Goal: Contribute content: Add original content to the website for others to see

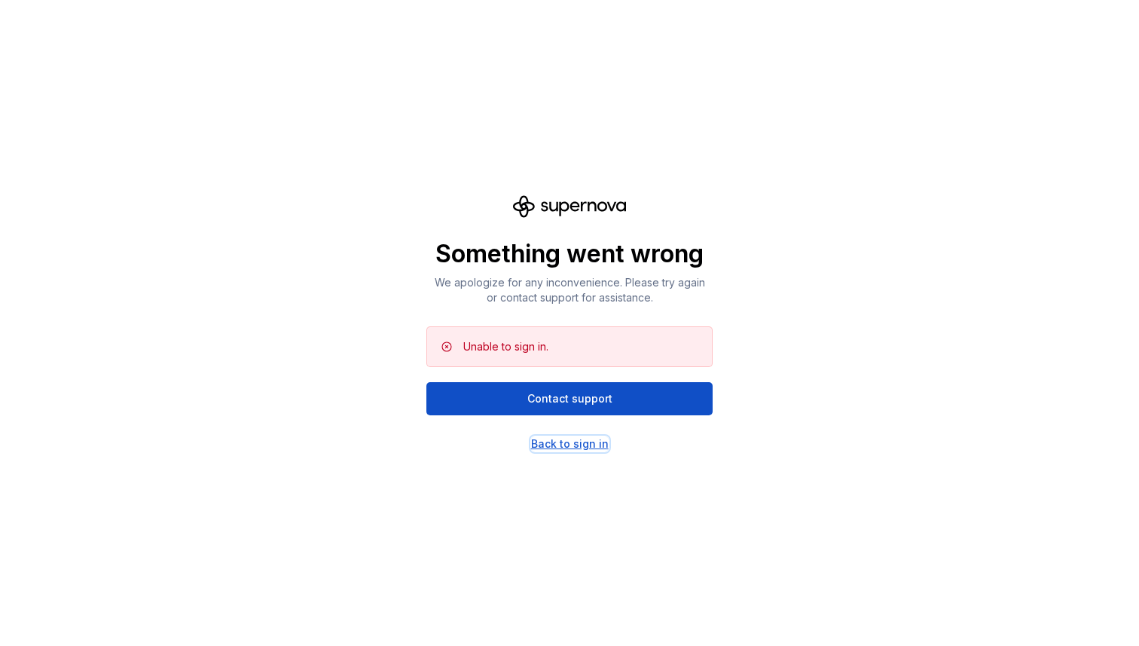
click at [581, 444] on div "Back to sign in" at bounding box center [570, 443] width 78 height 15
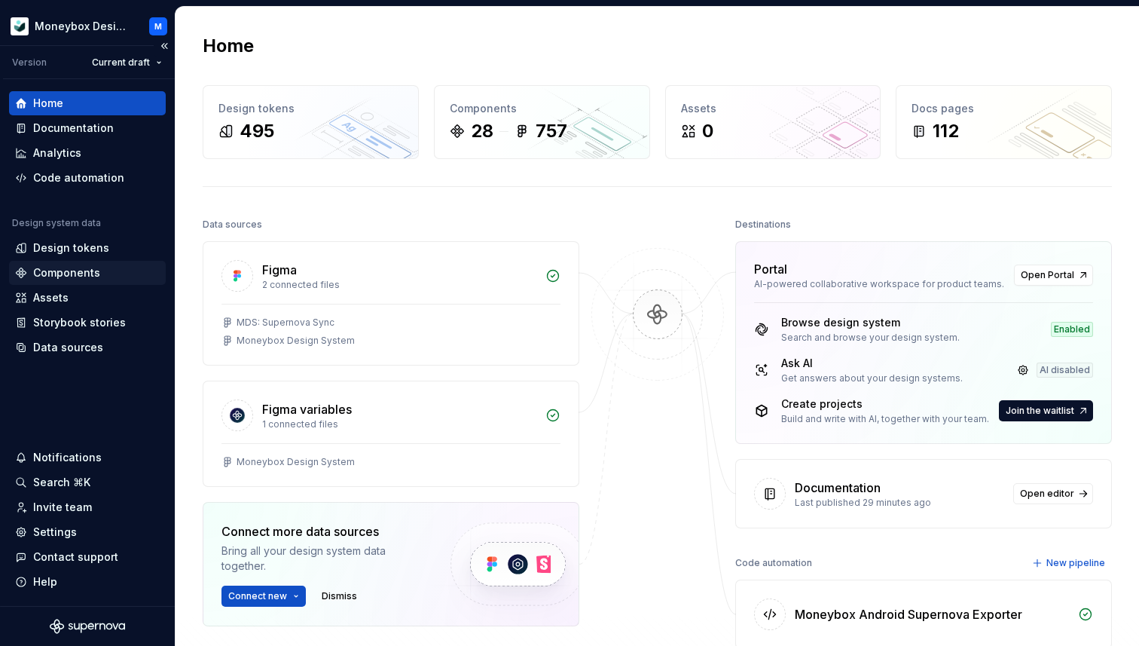
click at [102, 267] on div "Components" at bounding box center [87, 272] width 145 height 15
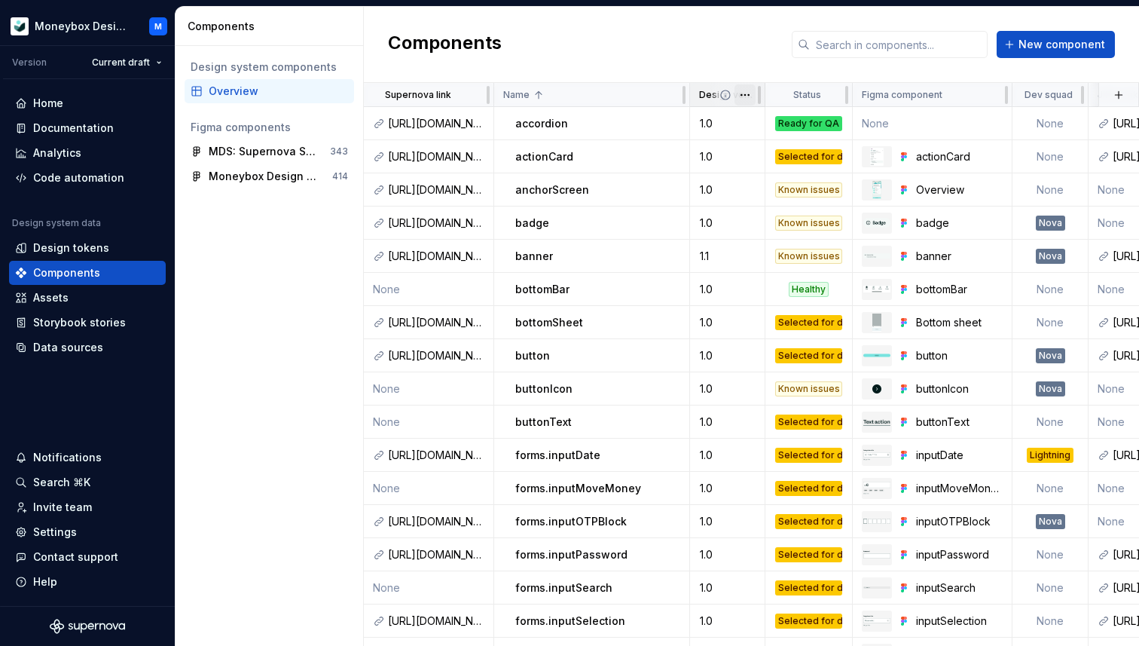
click at [745, 95] on html "Moneybox Design System M Version Current draft Home Documentation Analytics Cod…" at bounding box center [569, 323] width 1139 height 646
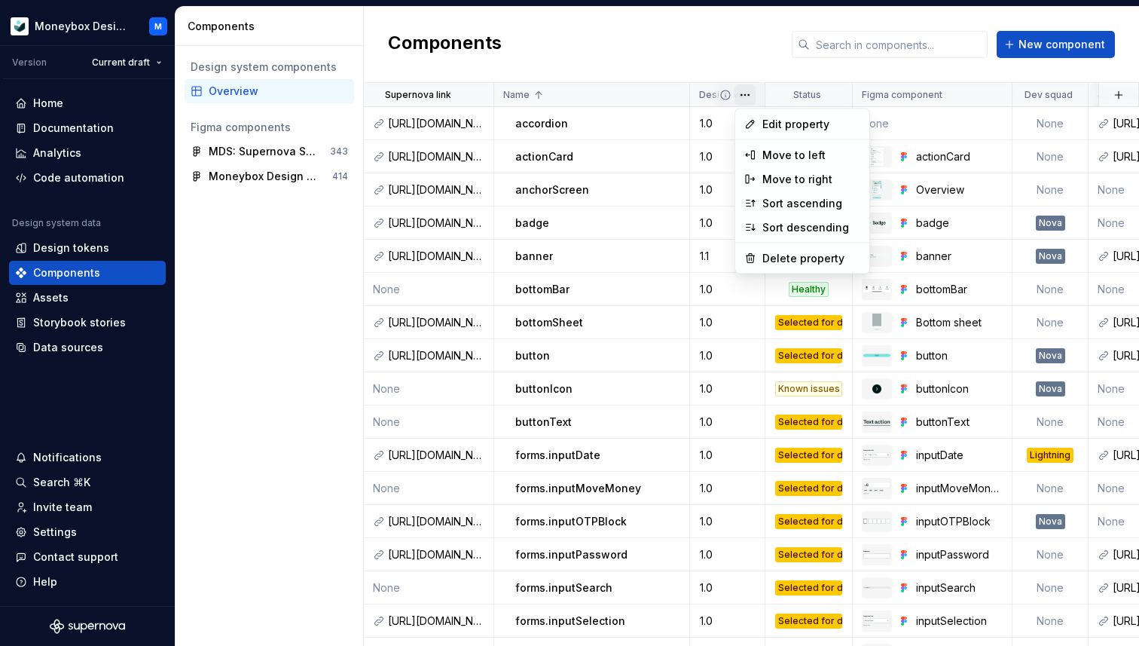
click at [729, 50] on html "Moneybox Design System M Version Current draft Home Documentation Analytics Cod…" at bounding box center [569, 323] width 1139 height 646
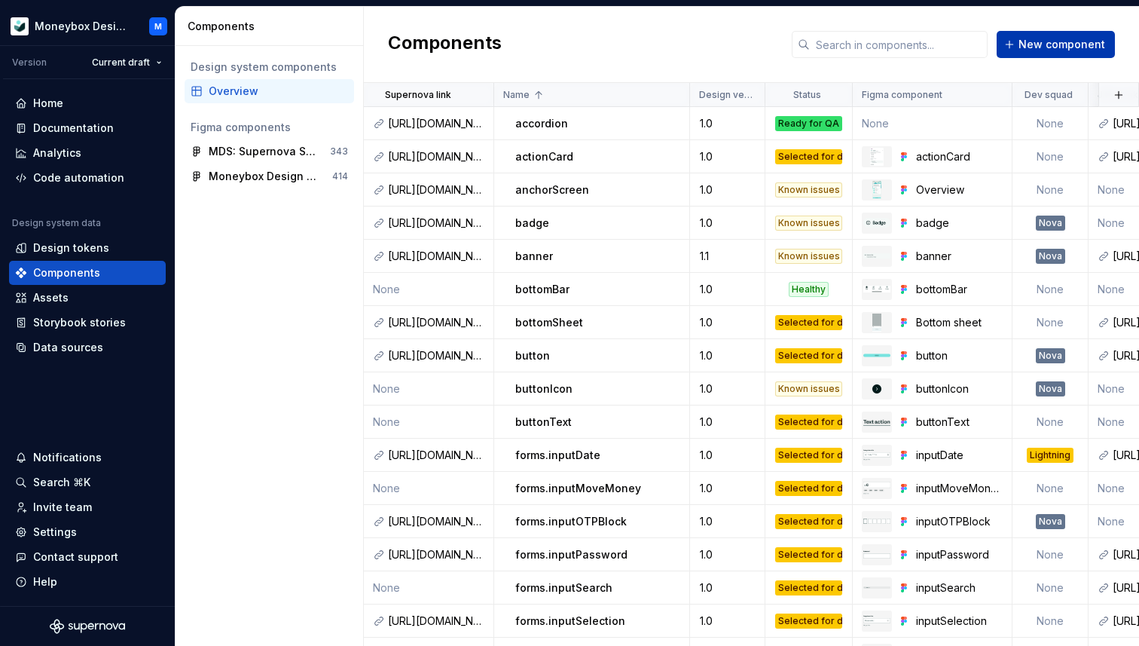
click at [1061, 47] on span "New component" at bounding box center [1061, 44] width 87 height 15
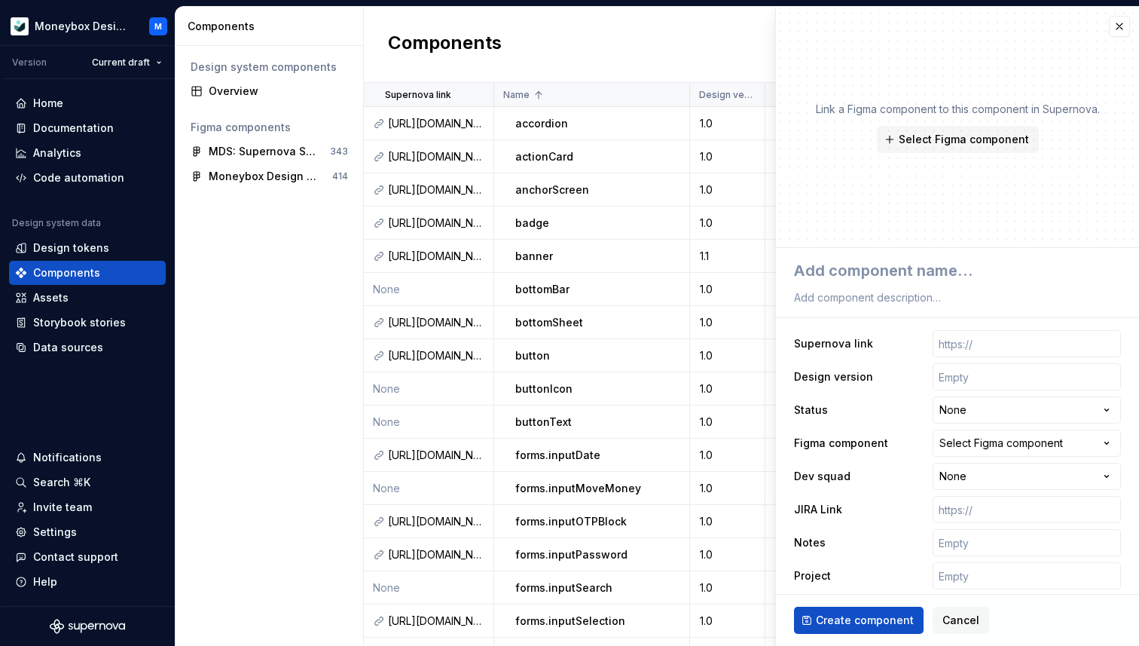
type textarea "*"
type textarea "A"
type textarea "*"
type textarea "An"
type textarea "*"
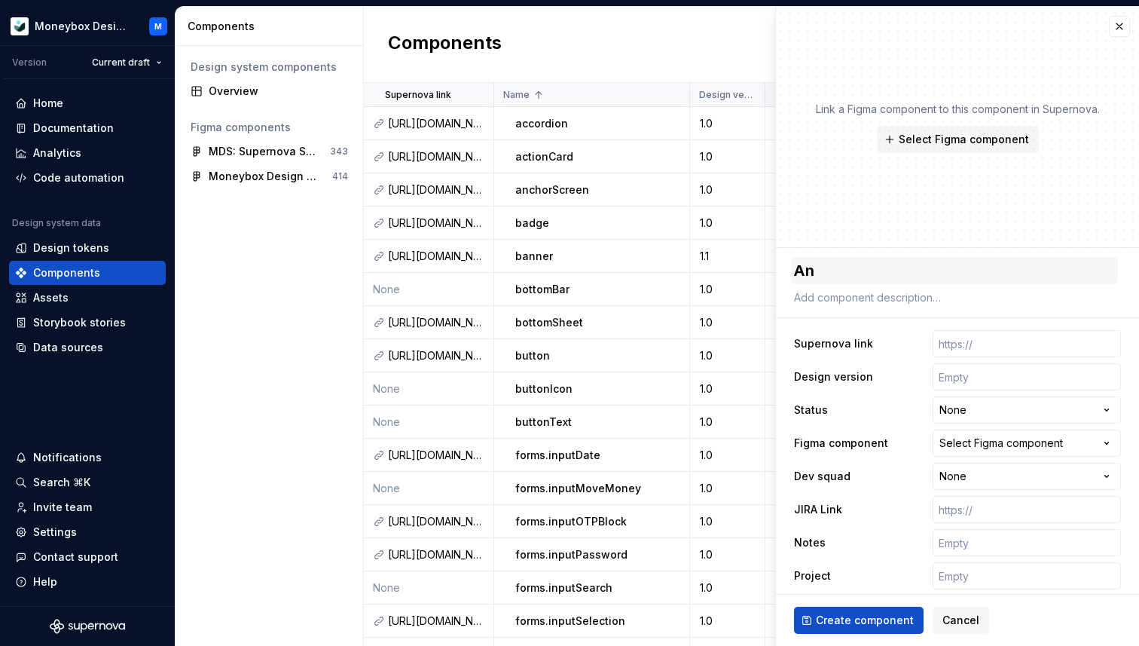
type textarea "And"
type textarea "*"
type textarea "Andr"
type textarea "*"
type textarea "Andro"
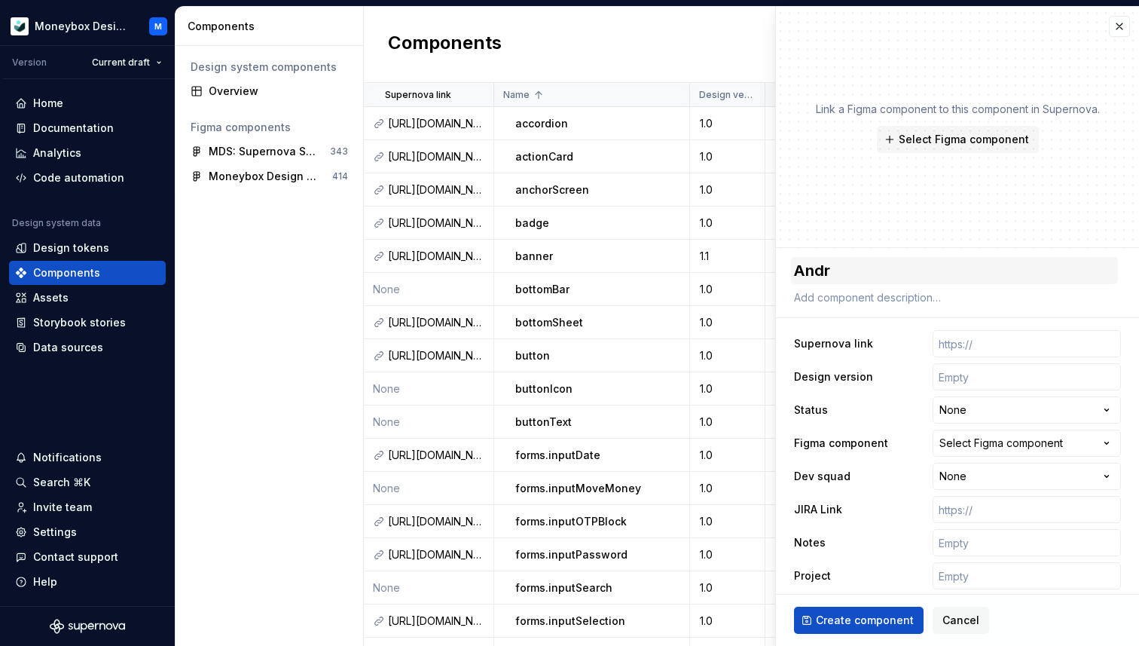
type textarea "*"
type textarea "Androi"
type textarea "*"
type textarea "Android"
type textarea "*"
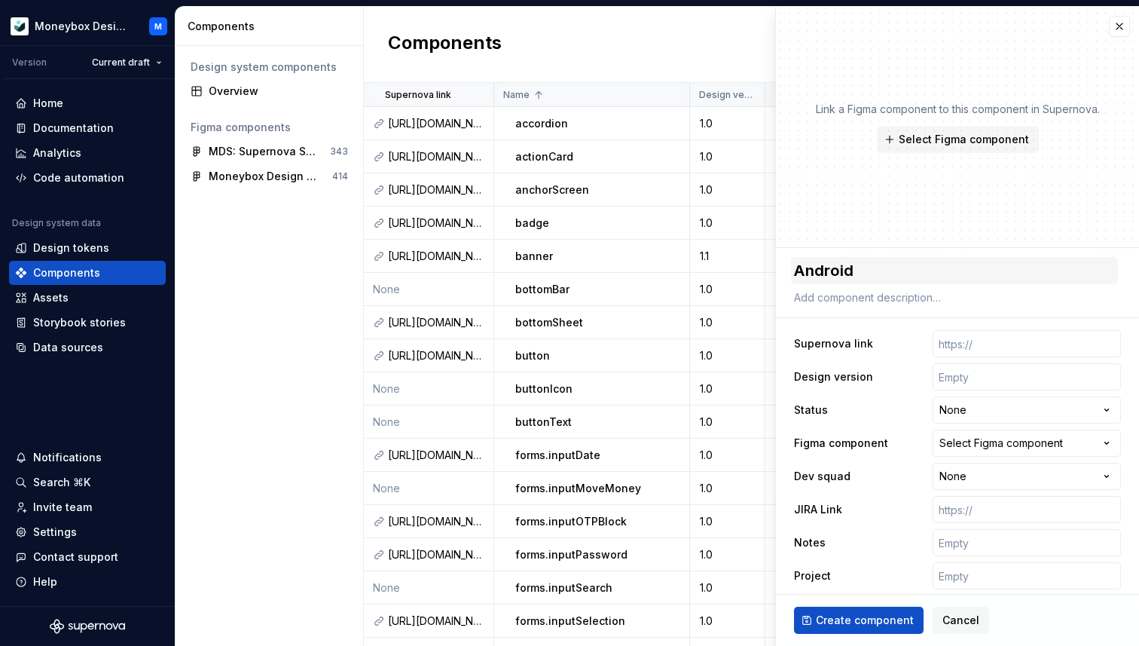
type textarea "Android"
type textarea "*"
type textarea "Android V"
type textarea "*"
type textarea "Android Ve"
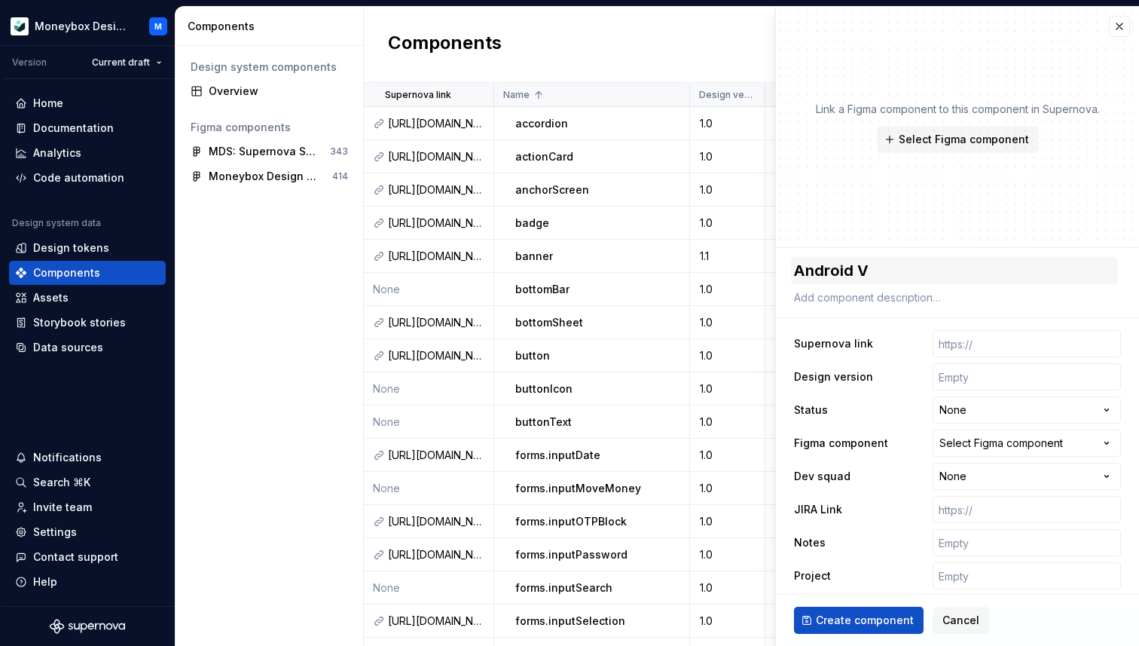
type textarea "*"
type textarea "Android Ver"
type textarea "*"
type textarea "Android Vers"
type textarea "*"
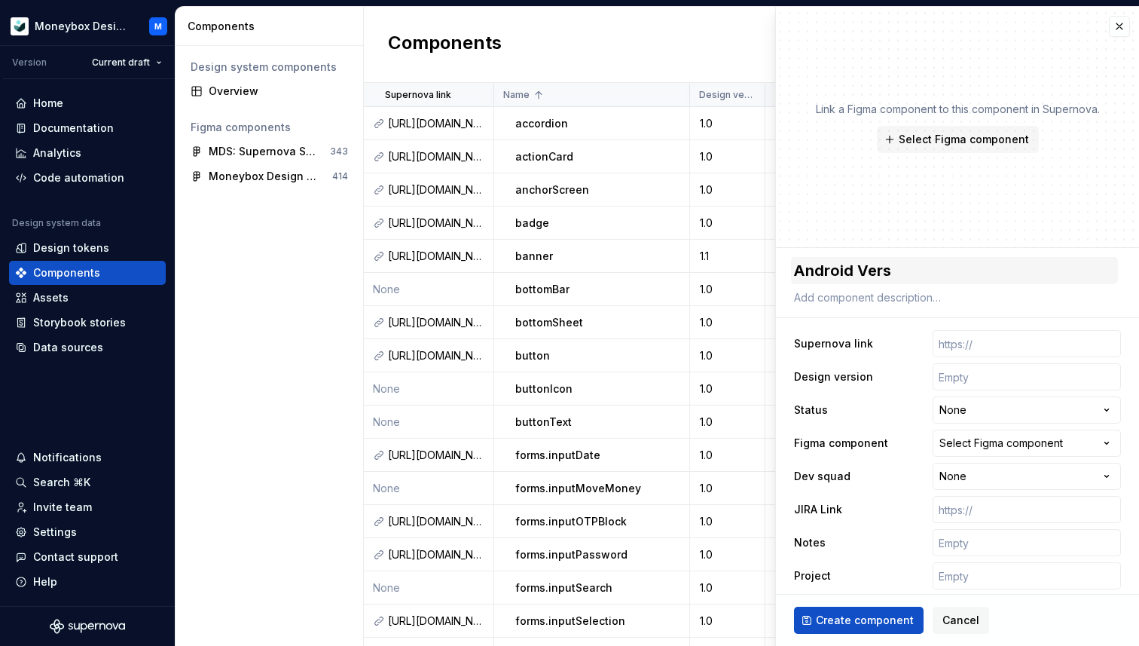
type textarea "Android Versi"
type textarea "*"
type textarea "Android Versio"
type textarea "*"
type textarea "Android Version"
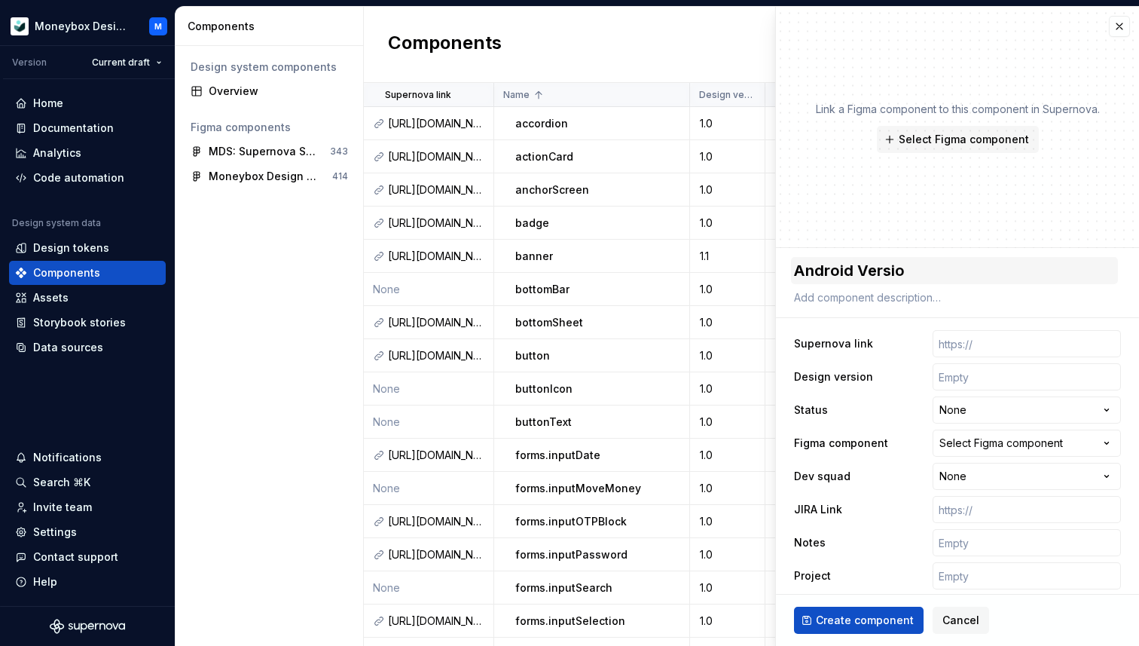
type textarea "*"
type textarea "Android Versionn"
type textarea "*"
type textarea "Android Versionni"
type textarea "*"
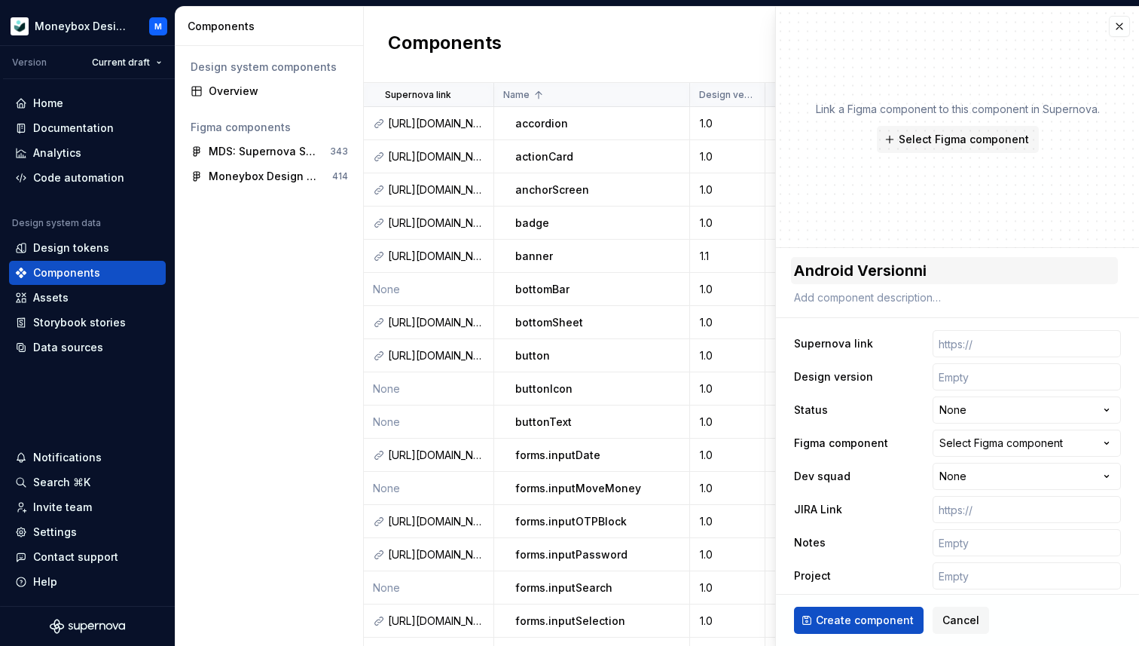
type textarea "Android Versionnin"
type textarea "*"
type textarea "Android Versionning"
type textarea "*"
type textarea "Android Versionning"
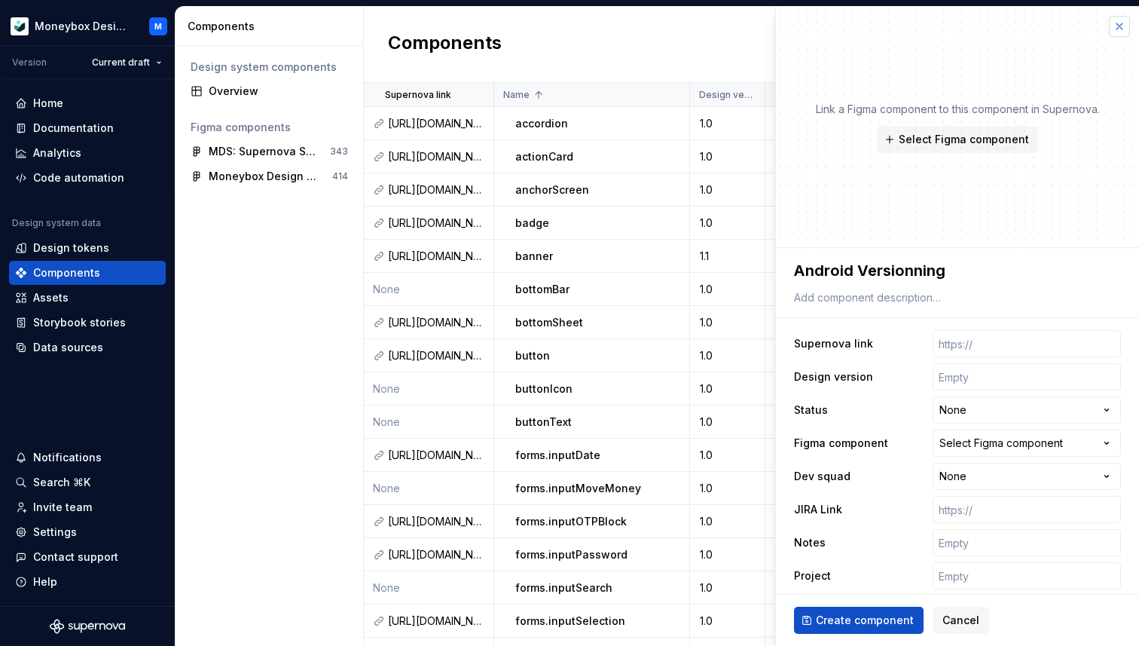
click at [1120, 20] on button "button" at bounding box center [1119, 26] width 21 height 21
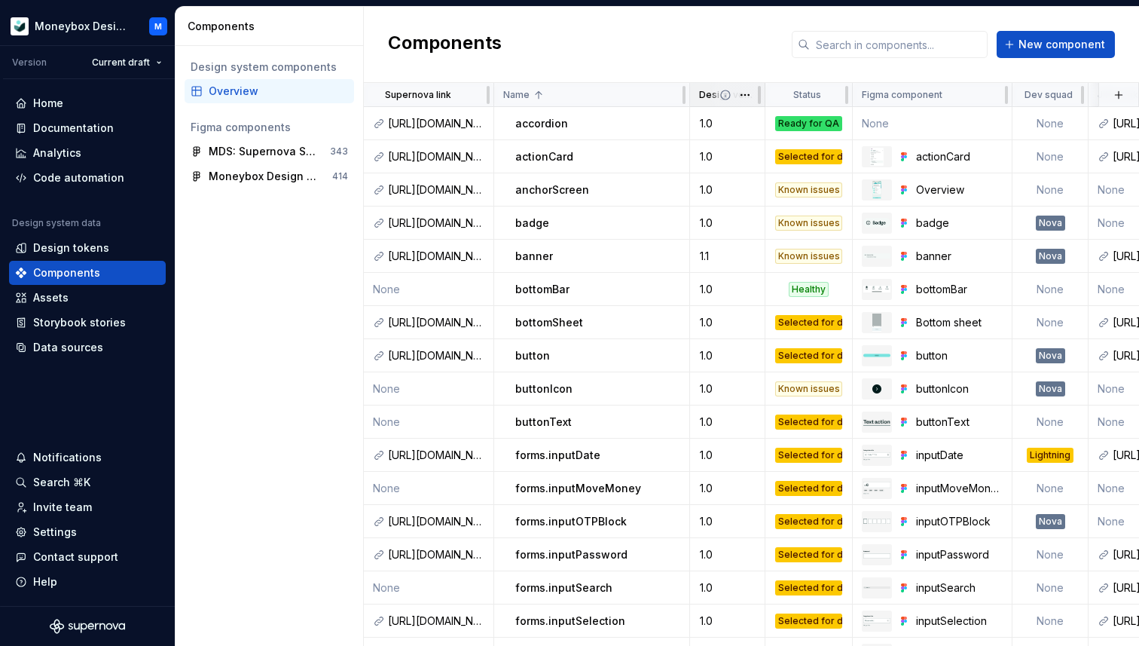
click at [707, 103] on div "Design version" at bounding box center [727, 95] width 75 height 24
click at [723, 100] on span at bounding box center [737, 94] width 54 height 23
click at [711, 98] on span at bounding box center [737, 94] width 54 height 23
click at [741, 97] on html "Moneybox Design System M Version Current draft Home Documentation Analytics Cod…" at bounding box center [569, 323] width 1139 height 646
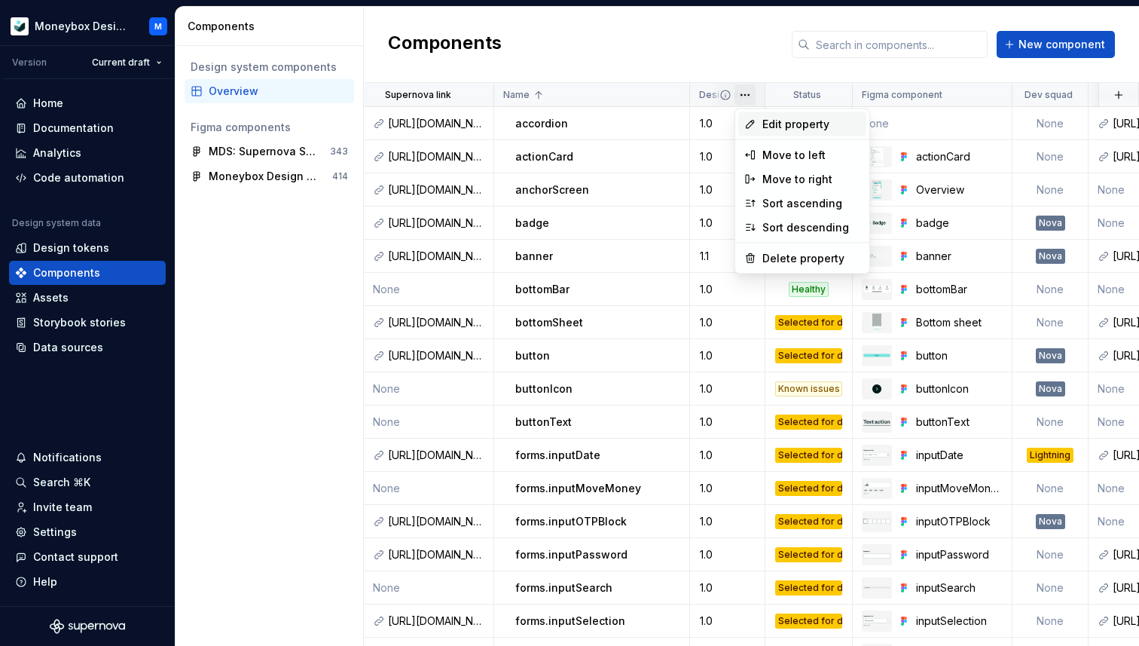
click at [768, 115] on div "Edit property" at bounding box center [802, 124] width 128 height 24
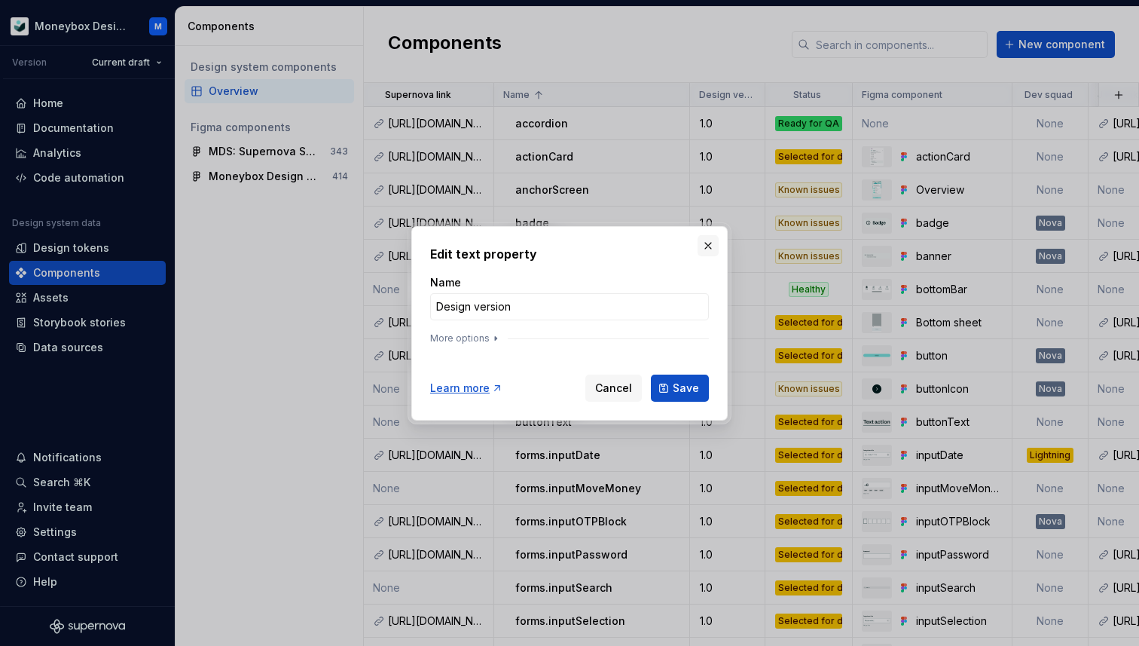
click at [704, 244] on button "button" at bounding box center [708, 245] width 21 height 21
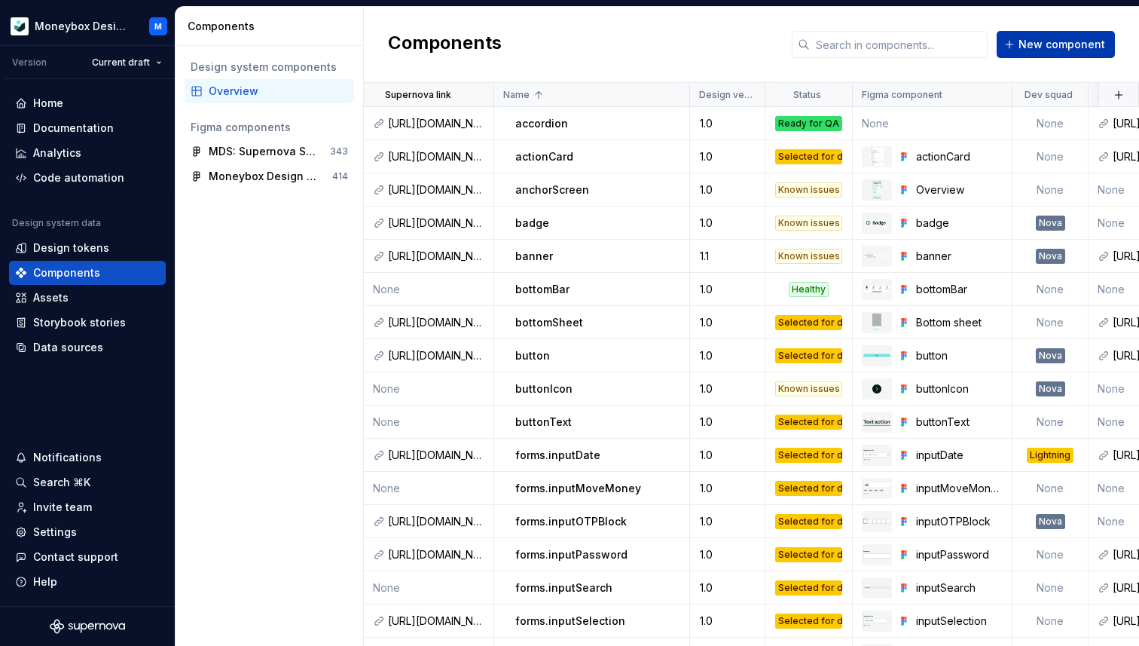
click at [1050, 41] on span "New component" at bounding box center [1061, 44] width 87 height 15
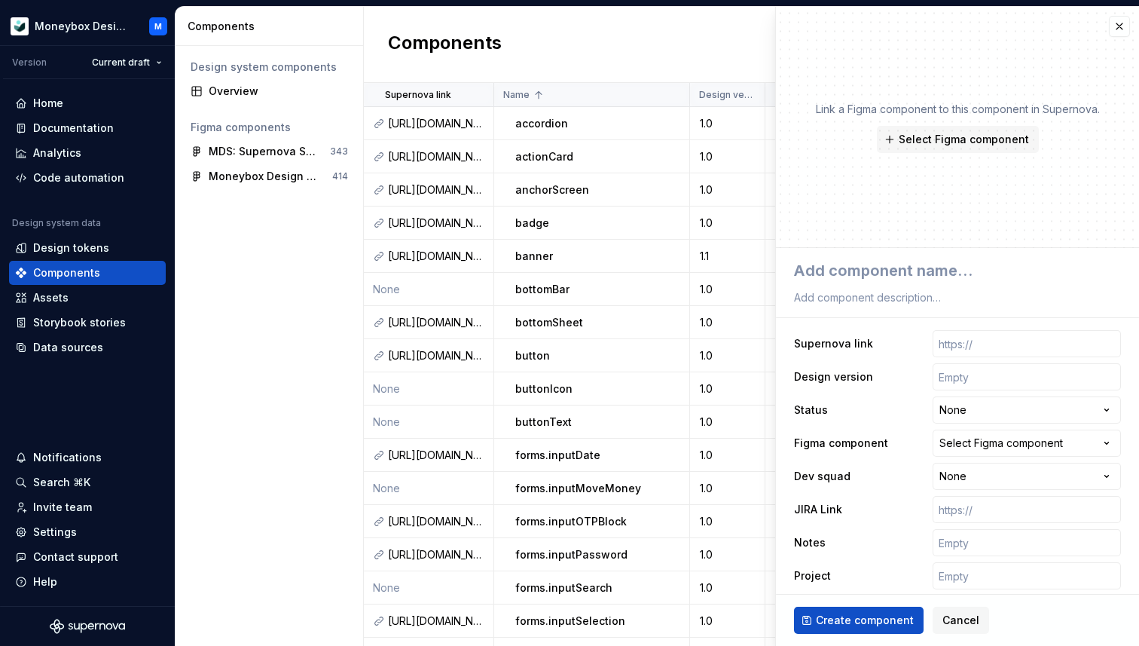
click at [1024, 47] on div "Link a Figma component to this component in Supernova. Select Figma component" at bounding box center [957, 127] width 363 height 241
click at [856, 267] on textarea at bounding box center [954, 270] width 327 height 27
type textarea "*"
type textarea "An"
type textarea "*"
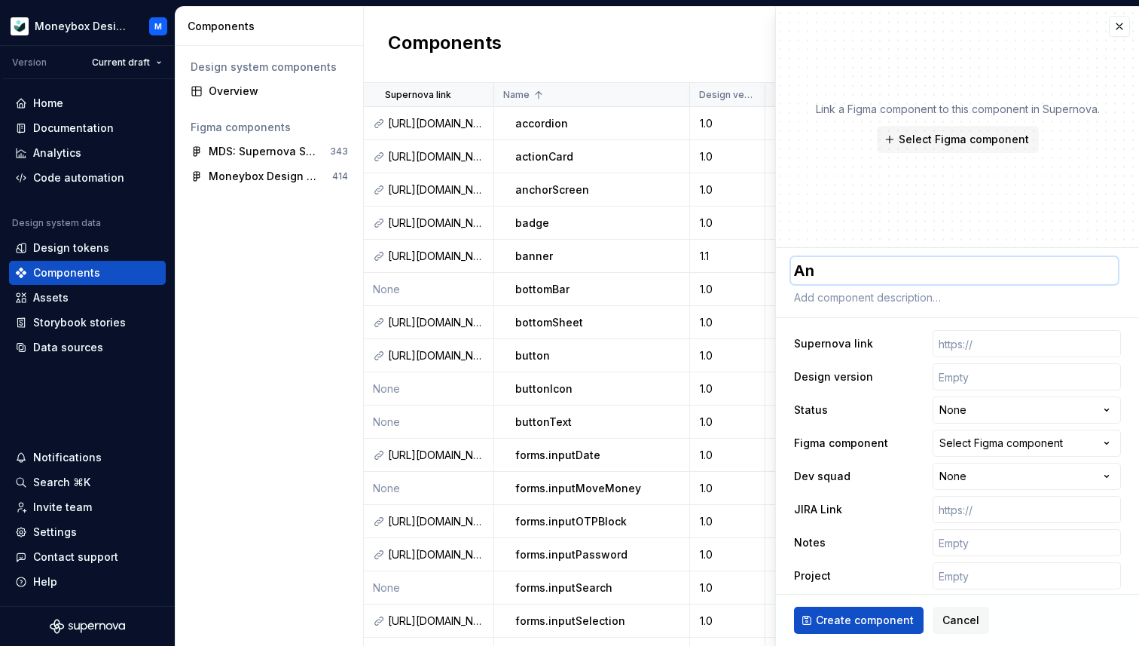
type textarea "And"
type textarea "*"
type textarea "Andro"
type textarea "*"
type textarea "Androi"
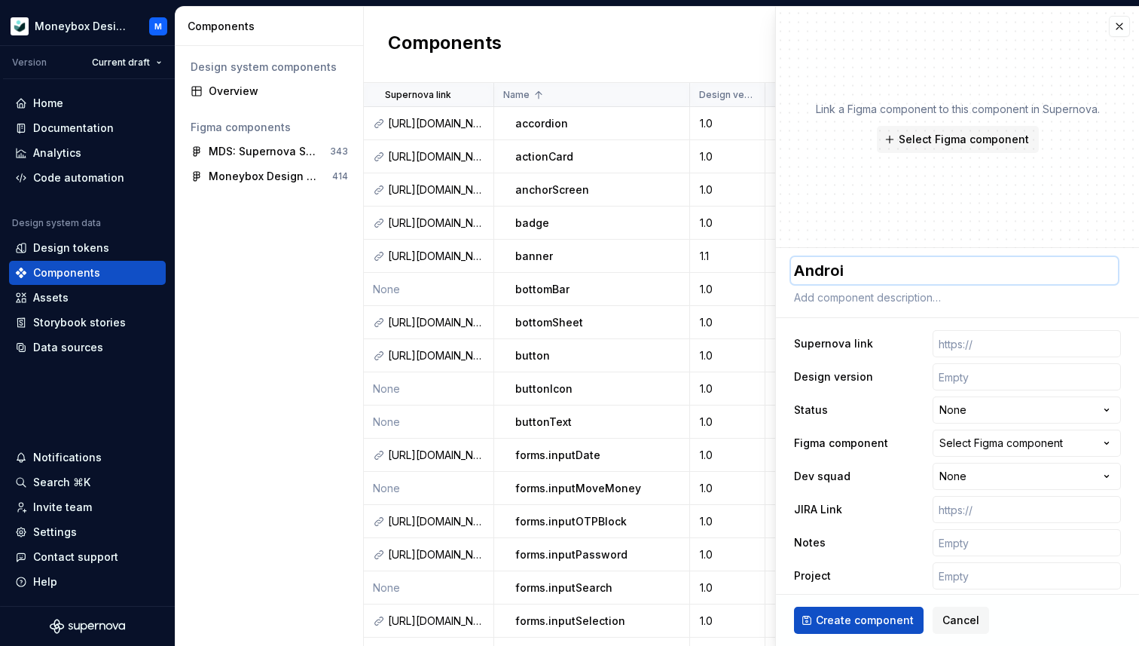
type textarea "*"
type textarea "Android"
type textarea "*"
type textarea "Android"
type textarea "*"
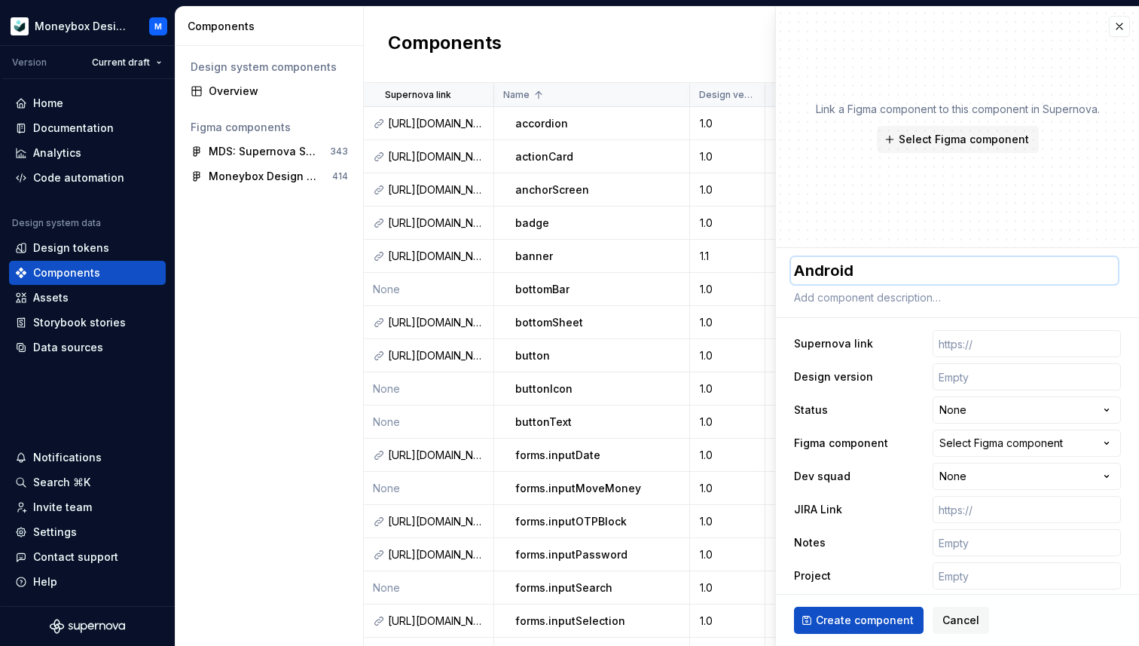
type textarea "Android V"
type textarea "*"
type textarea "Android Ve"
type textarea "*"
type textarea "Android Ver"
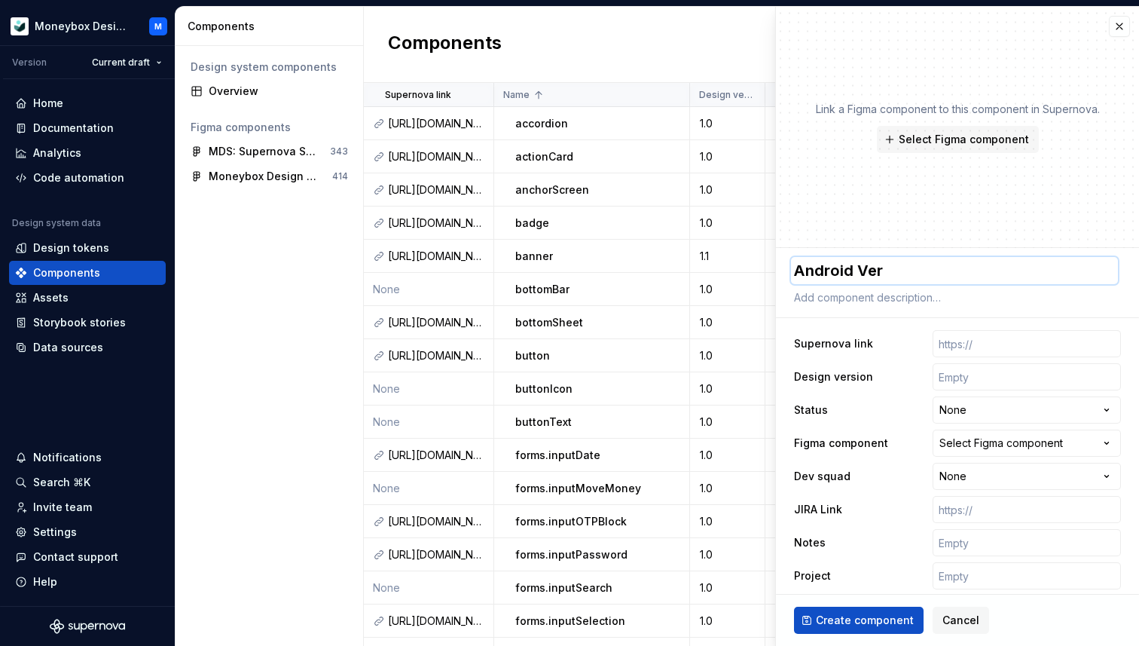
type textarea "*"
type textarea "Android Vers"
type textarea "*"
type textarea "Android Versi"
type textarea "*"
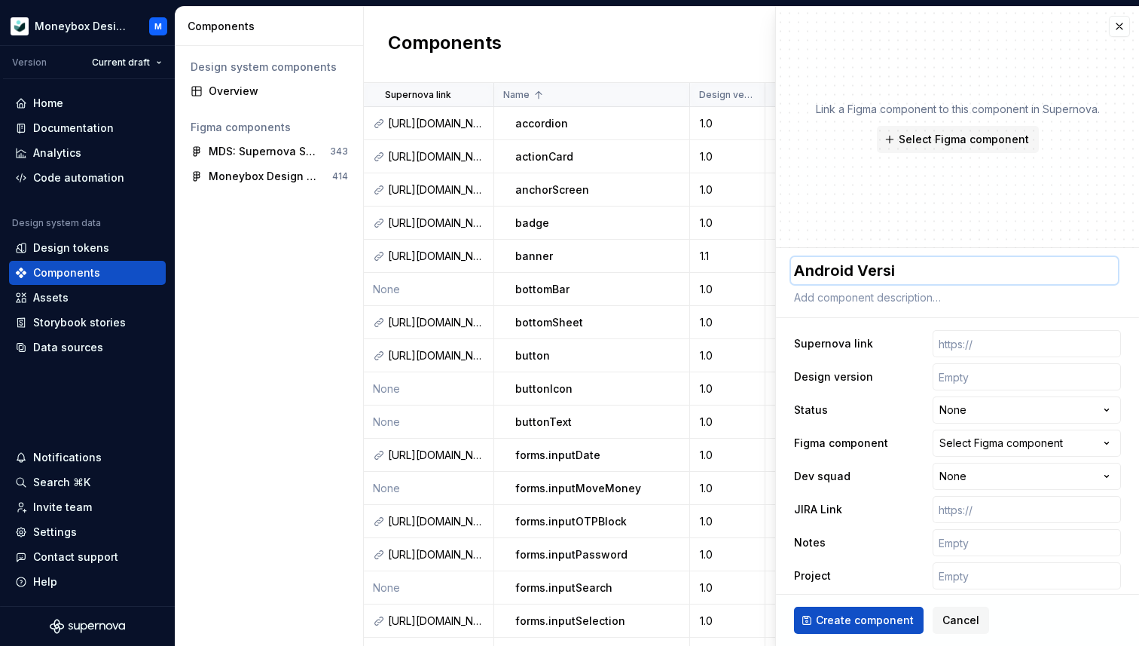
type textarea "Android Versio"
type textarea "*"
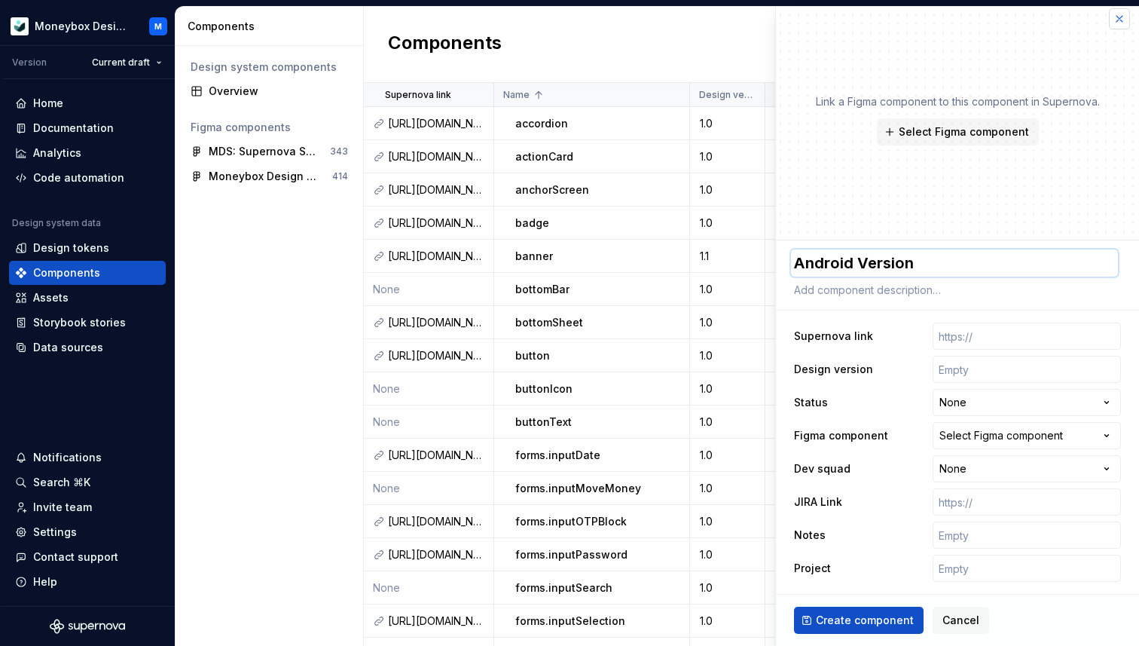
type textarea "Android Version"
click at [1121, 16] on button "button" at bounding box center [1119, 18] width 21 height 21
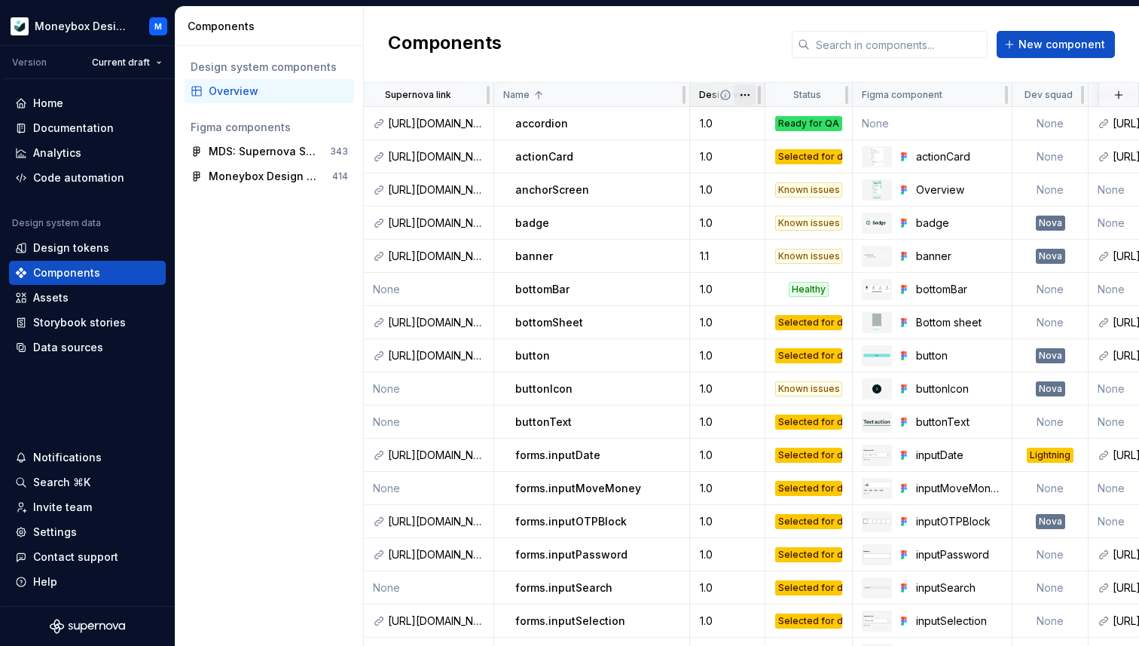
click at [742, 96] on html "Moneybox Design System M Version Current draft Home Documentation Analytics Cod…" at bounding box center [569, 323] width 1139 height 646
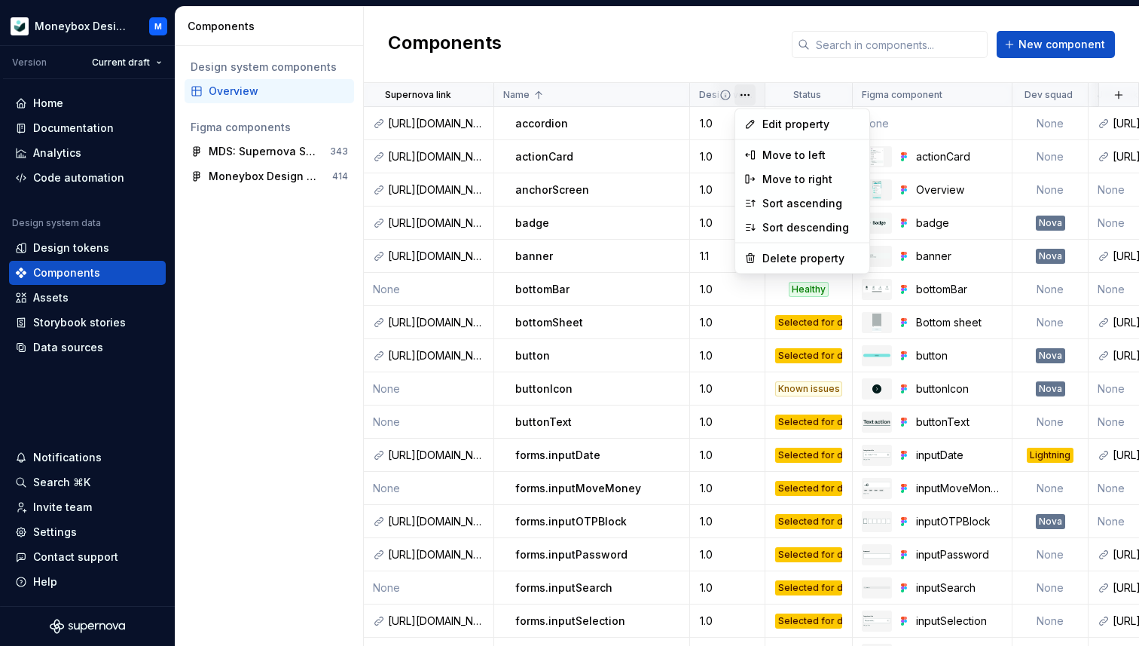
click at [713, 38] on html "Moneybox Design System M Version Current draft Home Documentation Analytics Cod…" at bounding box center [569, 323] width 1139 height 646
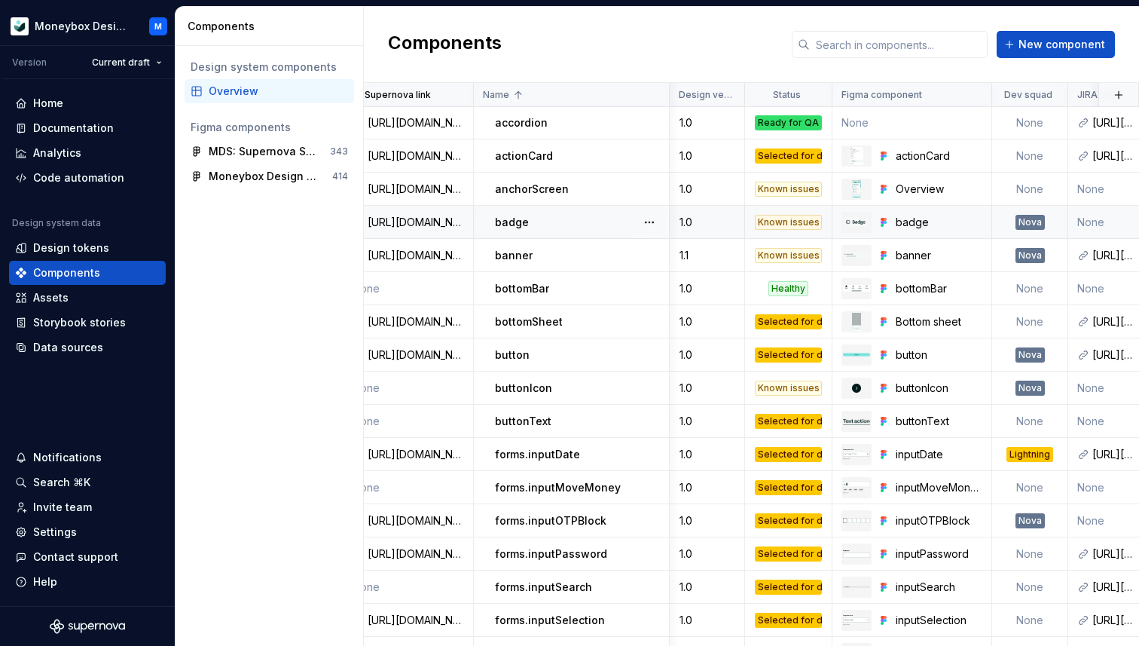
scroll to position [1, 0]
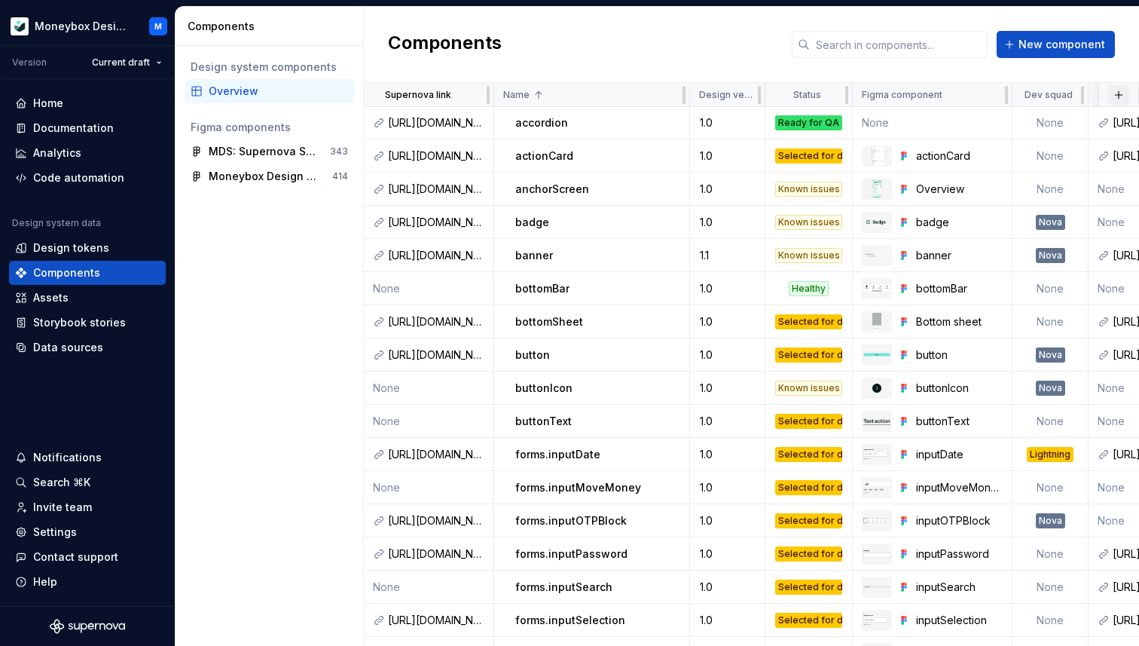
click at [1116, 96] on button "button" at bounding box center [1118, 94] width 21 height 21
click at [1046, 126] on div "New custom property" at bounding box center [1032, 124] width 113 height 15
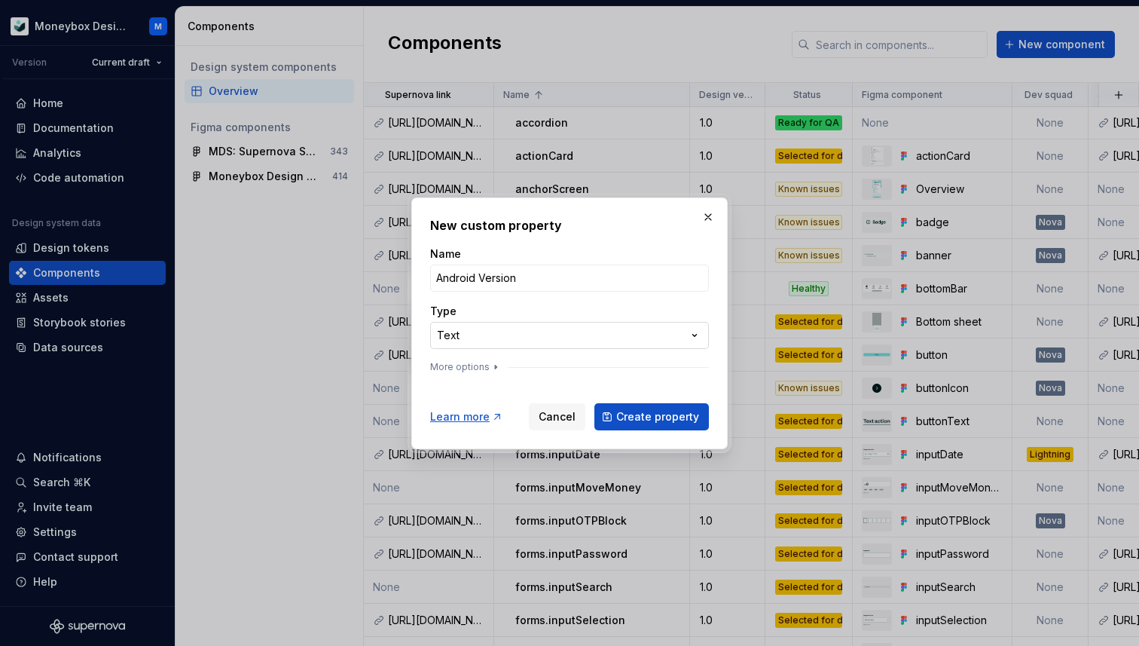
type input "Android Version"
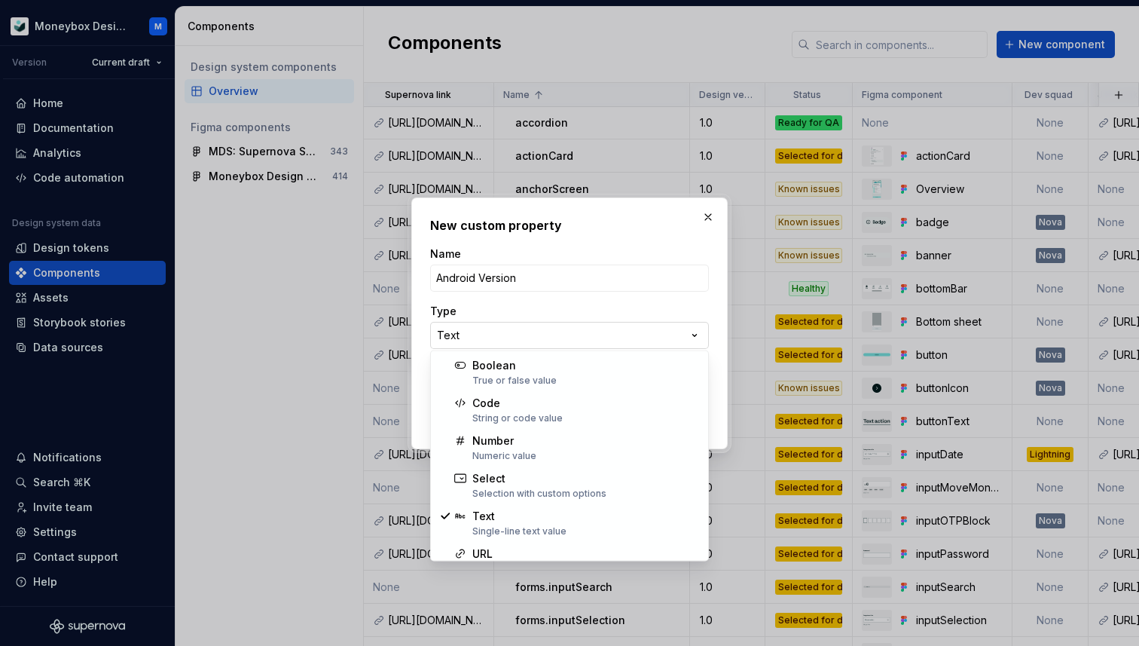
click at [548, 333] on div "**********" at bounding box center [569, 323] width 1139 height 646
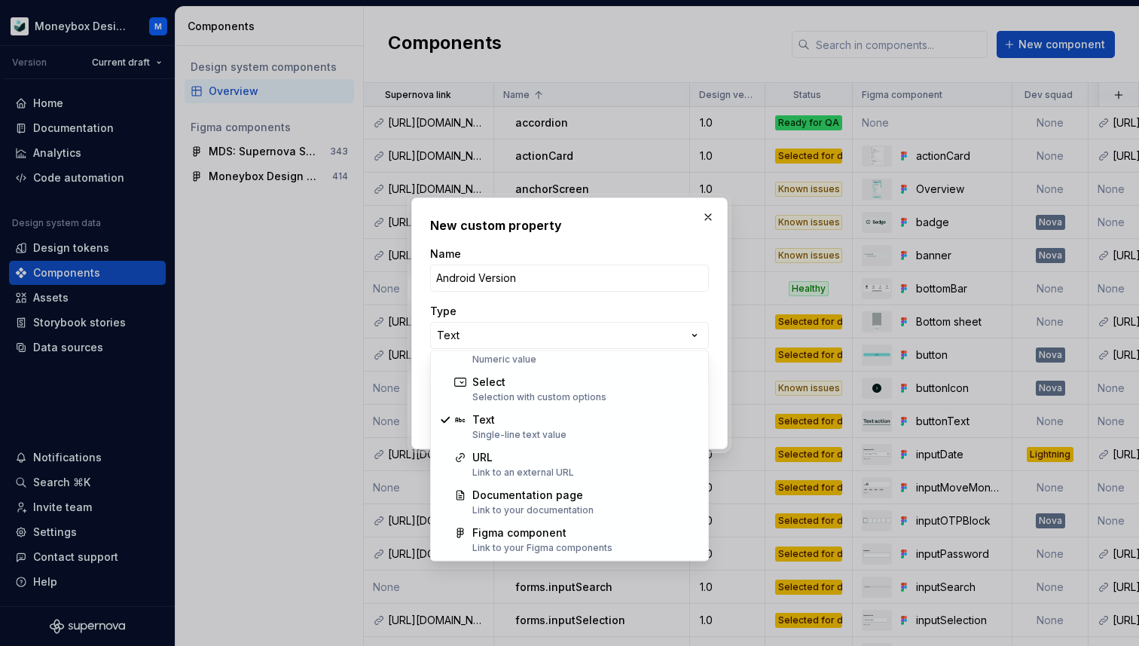
scroll to position [0, 0]
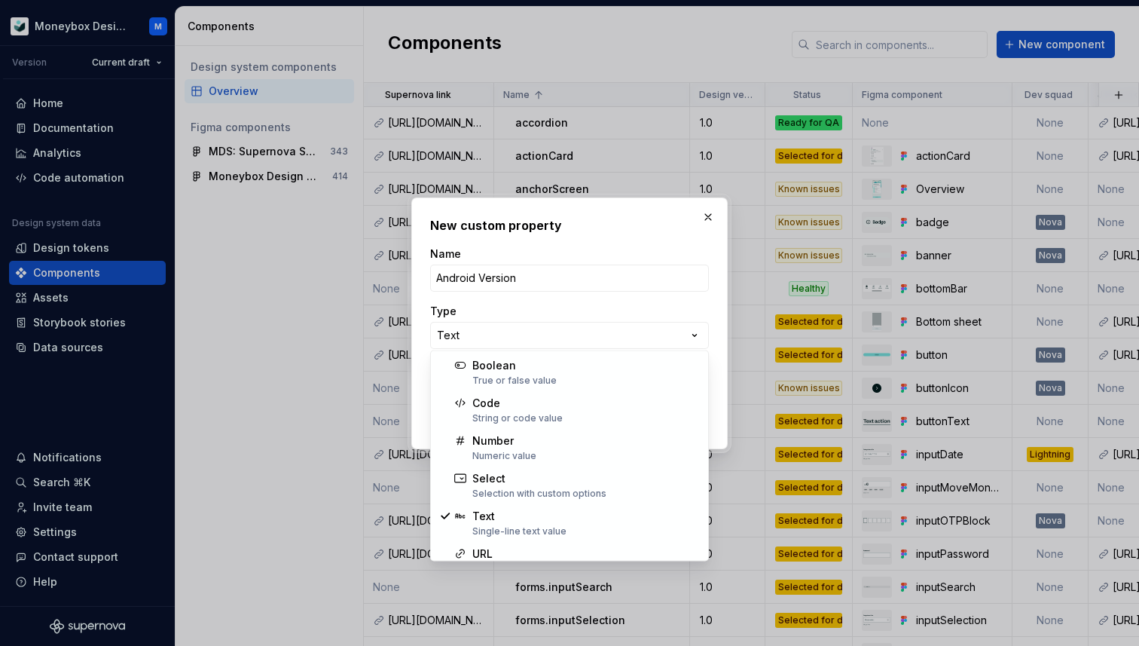
select select "******"
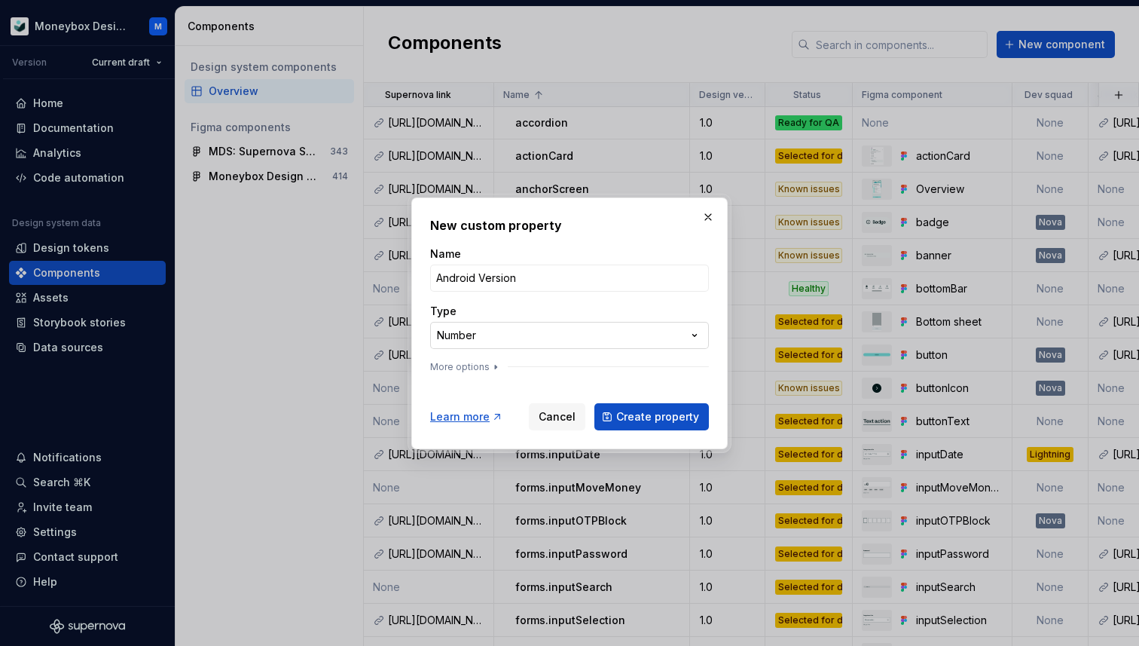
click at [527, 340] on div "**********" at bounding box center [569, 323] width 1139 height 646
click at [650, 415] on span "Create property" at bounding box center [657, 416] width 83 height 15
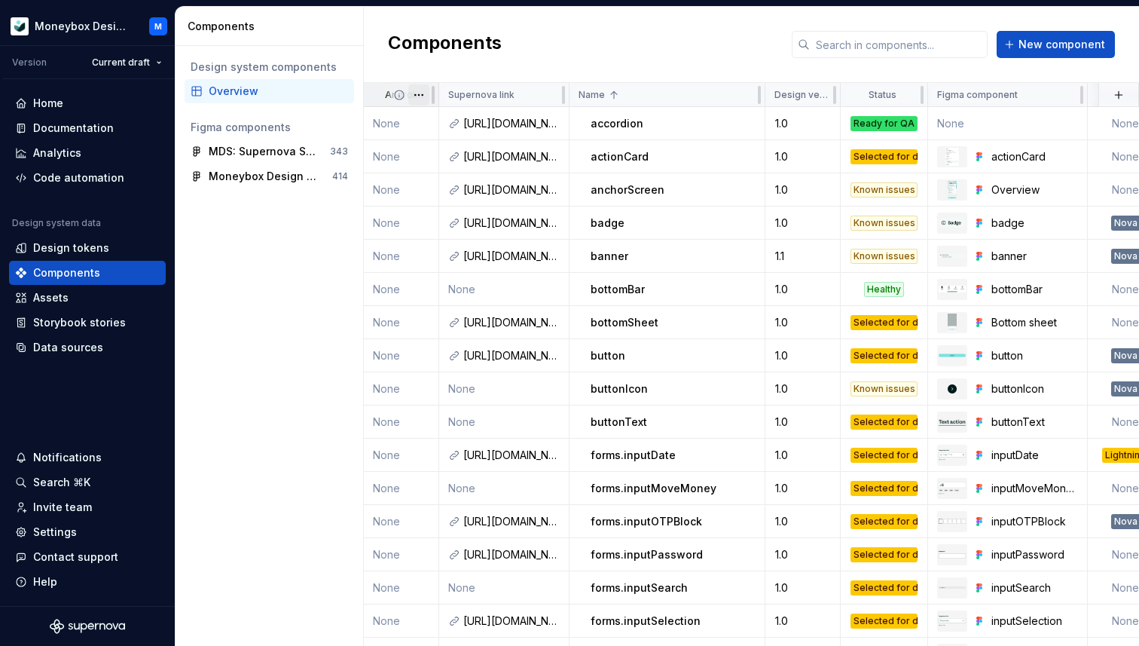
click at [417, 96] on html "Moneybox Design System M Version Current draft Home Documentation Analytics Cod…" at bounding box center [569, 323] width 1139 height 646
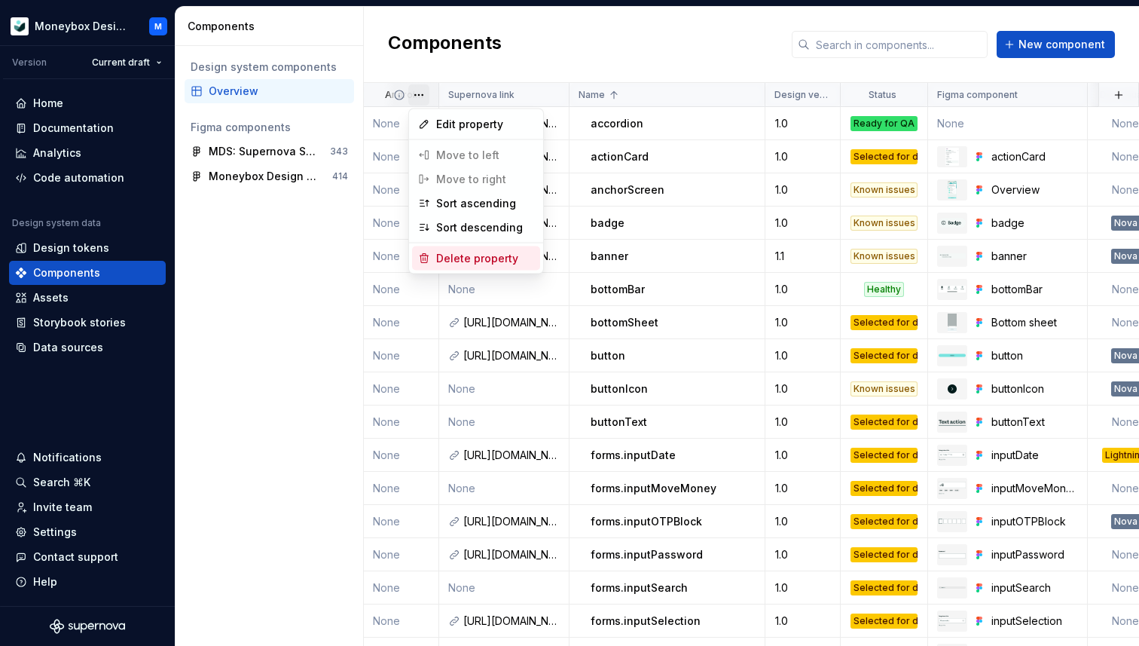
click at [448, 258] on div "Delete property" at bounding box center [485, 258] width 98 height 15
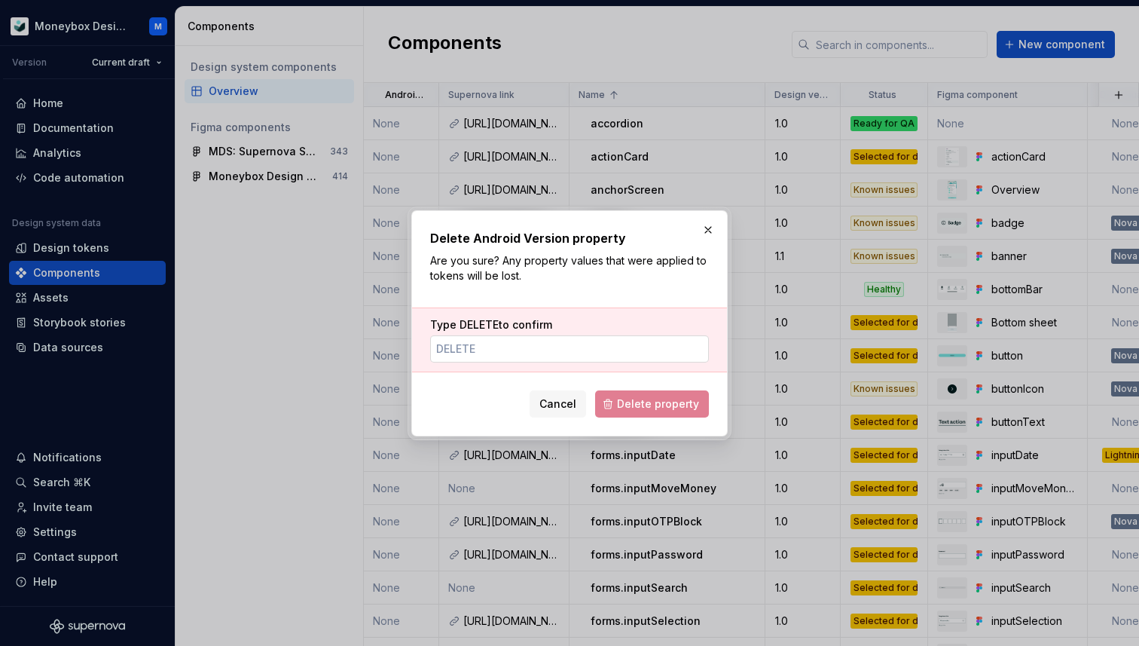
click at [490, 337] on input "Type DELETE to confirm" at bounding box center [569, 348] width 279 height 27
type input "DELETE"
click at [621, 403] on span "Delete property" at bounding box center [658, 403] width 82 height 15
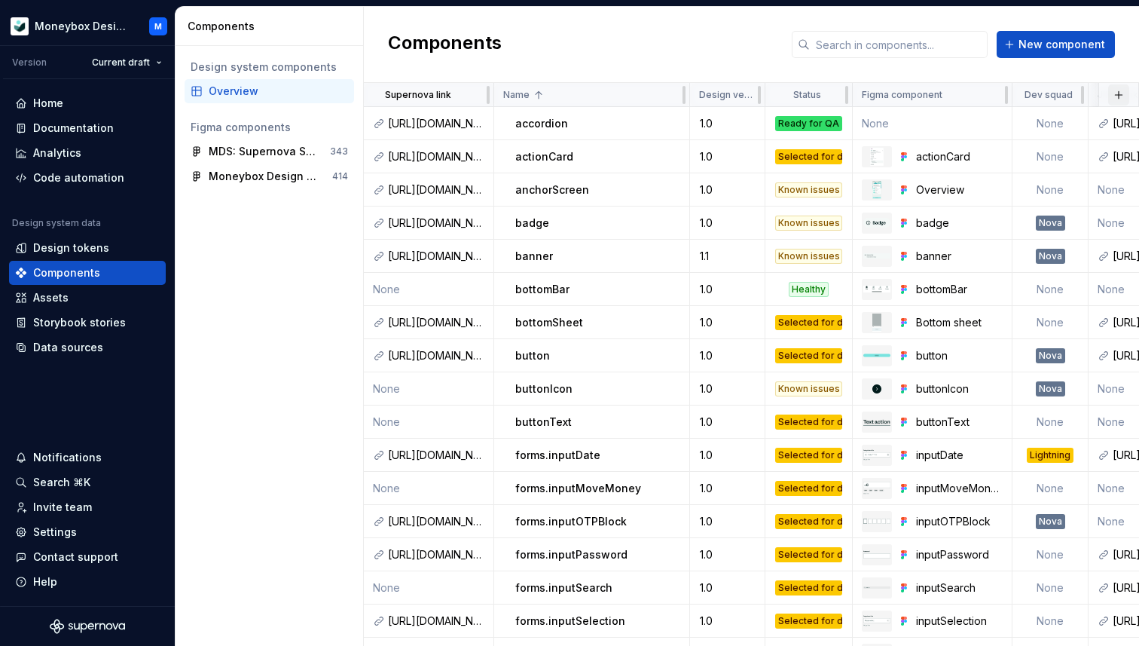
click at [1111, 95] on button "button" at bounding box center [1118, 94] width 21 height 21
click at [1026, 127] on div "New custom property" at bounding box center [1032, 124] width 113 height 15
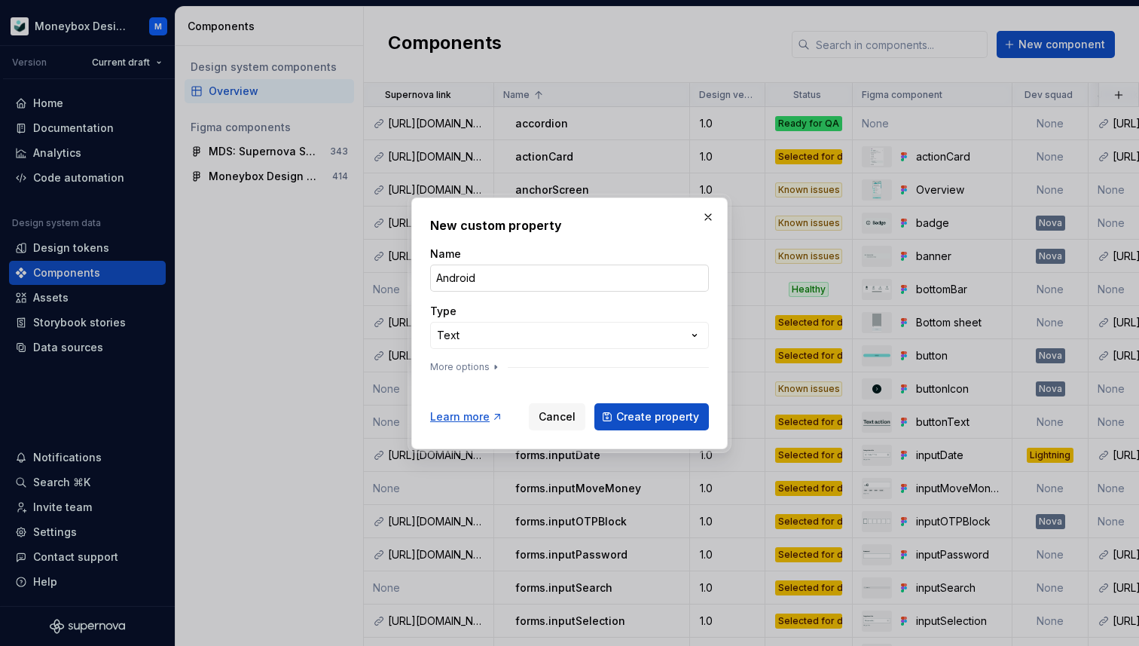
type input "Android Version"
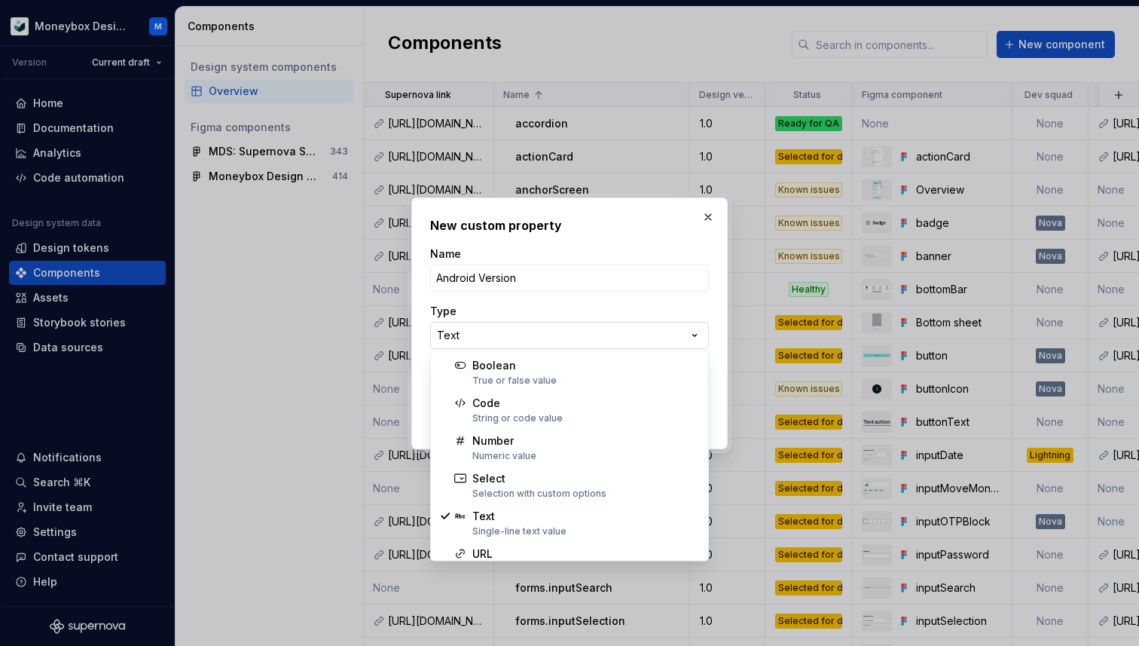
click at [537, 337] on div "**********" at bounding box center [569, 323] width 1139 height 646
click at [537, 336] on div "**********" at bounding box center [569, 323] width 1139 height 646
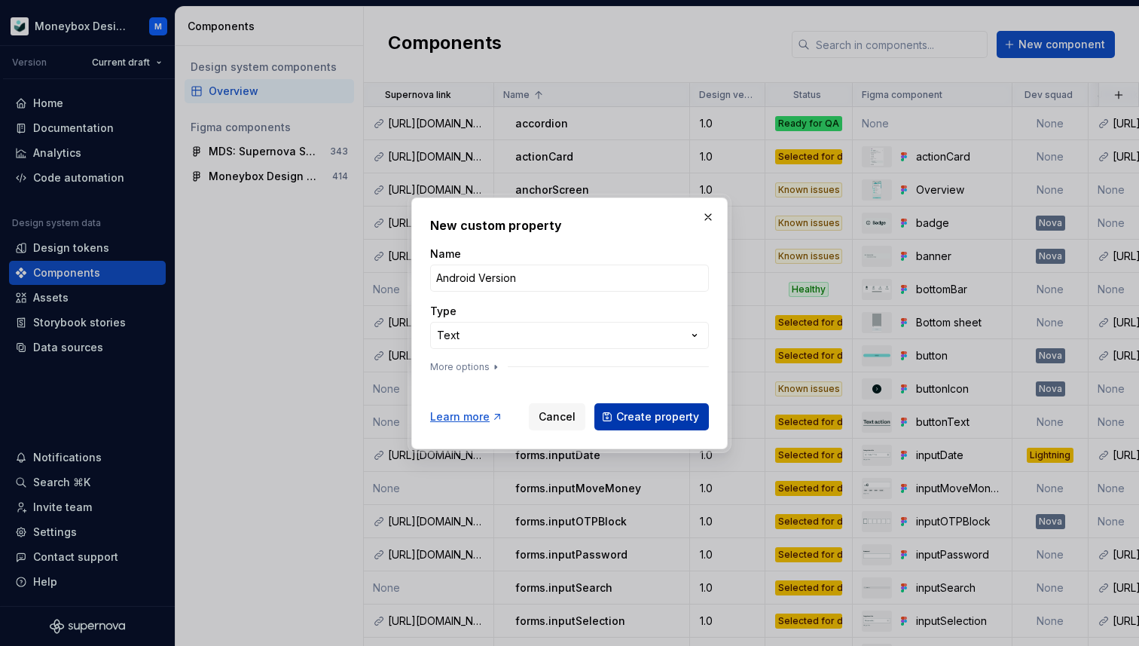
click at [655, 420] on span "Create property" at bounding box center [657, 416] width 83 height 15
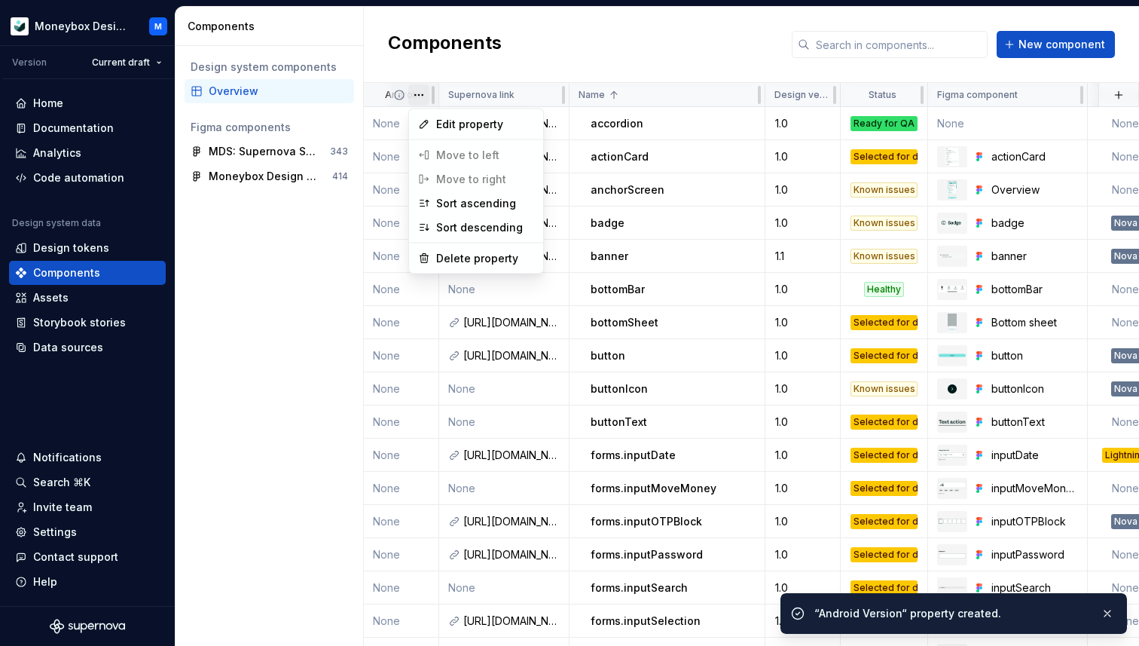
click at [419, 93] on html "Moneybox Design System M Version Current draft Home Documentation Analytics Cod…" at bounding box center [569, 323] width 1139 height 646
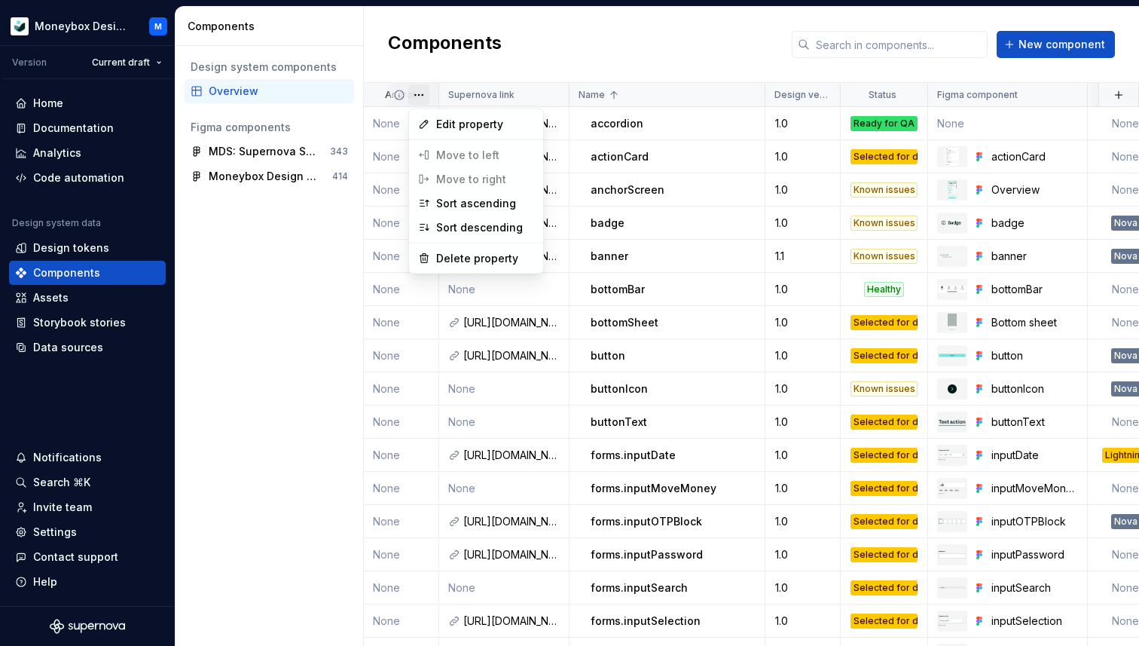
click at [455, 179] on div "Edit property Move to left Move to right Sort ascending Sort descending Delete …" at bounding box center [476, 191] width 136 height 166
click at [380, 93] on html "Moneybox Design System M Version Current draft Home Documentation Analytics Cod…" at bounding box center [569, 323] width 1139 height 646
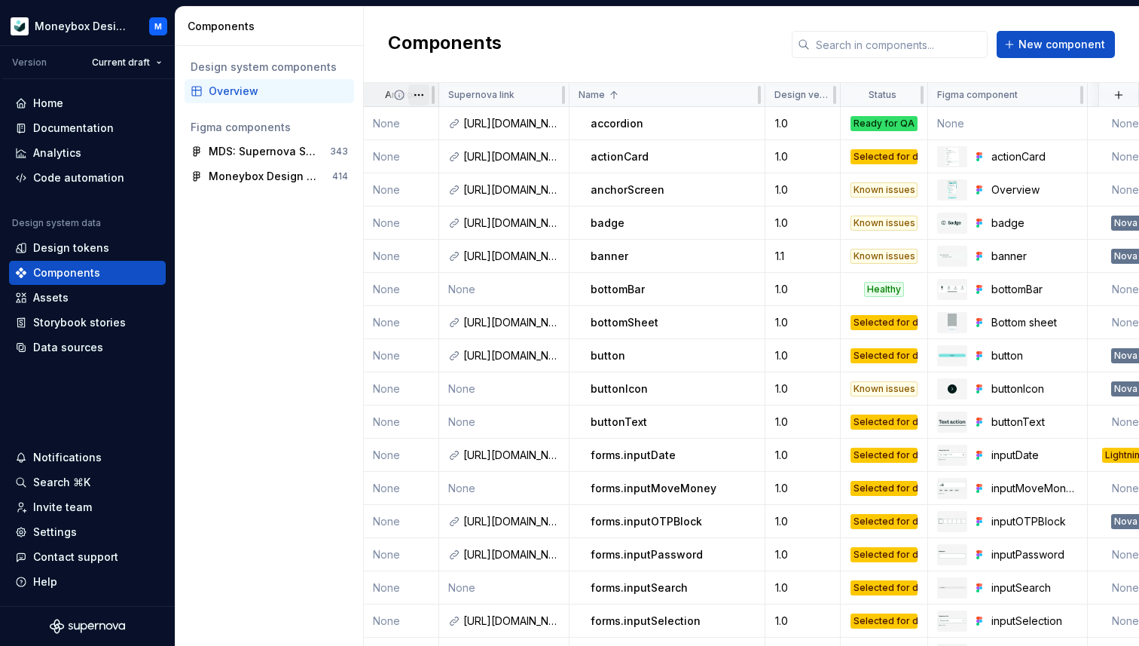
click at [419, 97] on html "Moneybox Design System M Version Current draft Home Documentation Analytics Cod…" at bounding box center [569, 323] width 1139 height 646
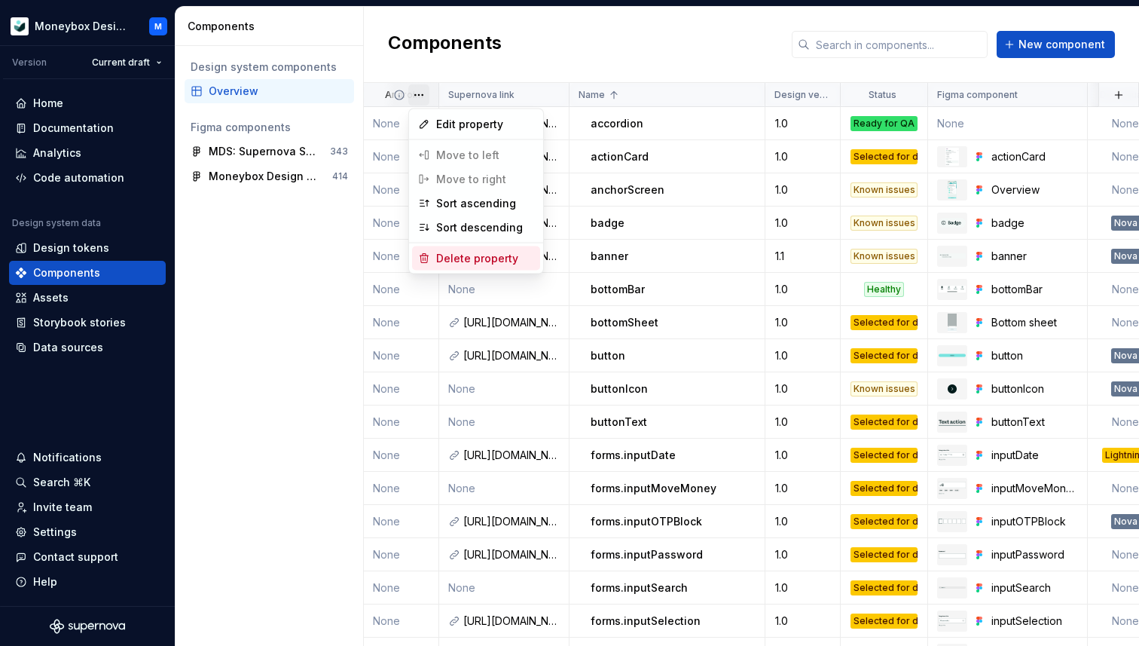
click at [448, 261] on div "Delete property" at bounding box center [485, 258] width 98 height 15
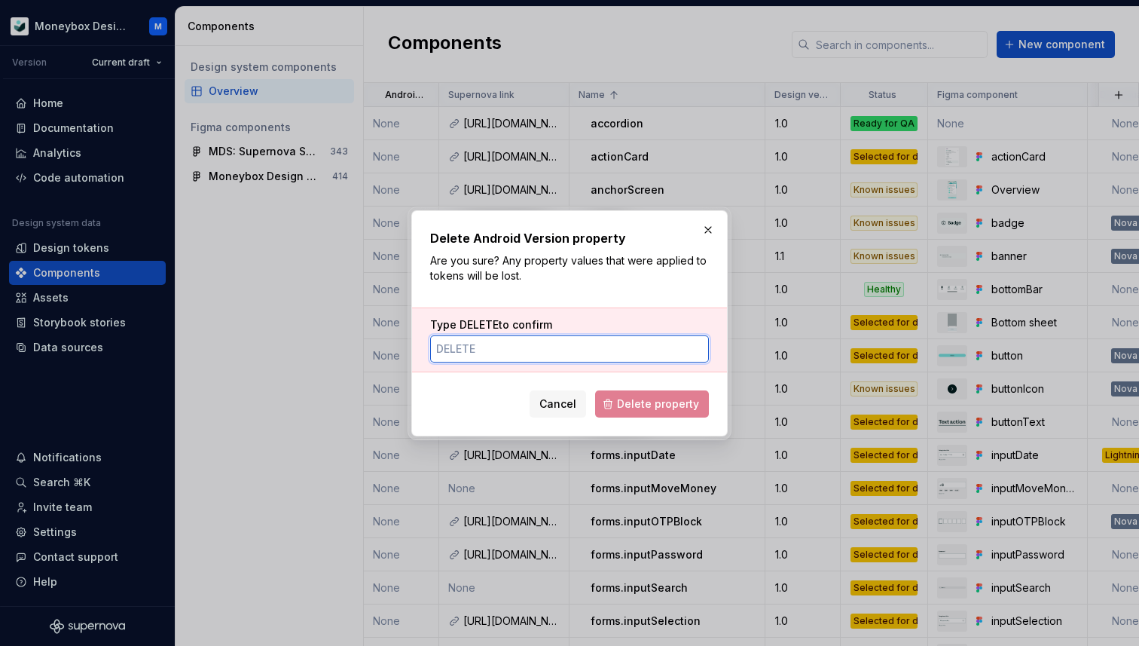
click at [548, 354] on input "Type DELETE to confirm" at bounding box center [569, 348] width 279 height 27
type input "DELETE"
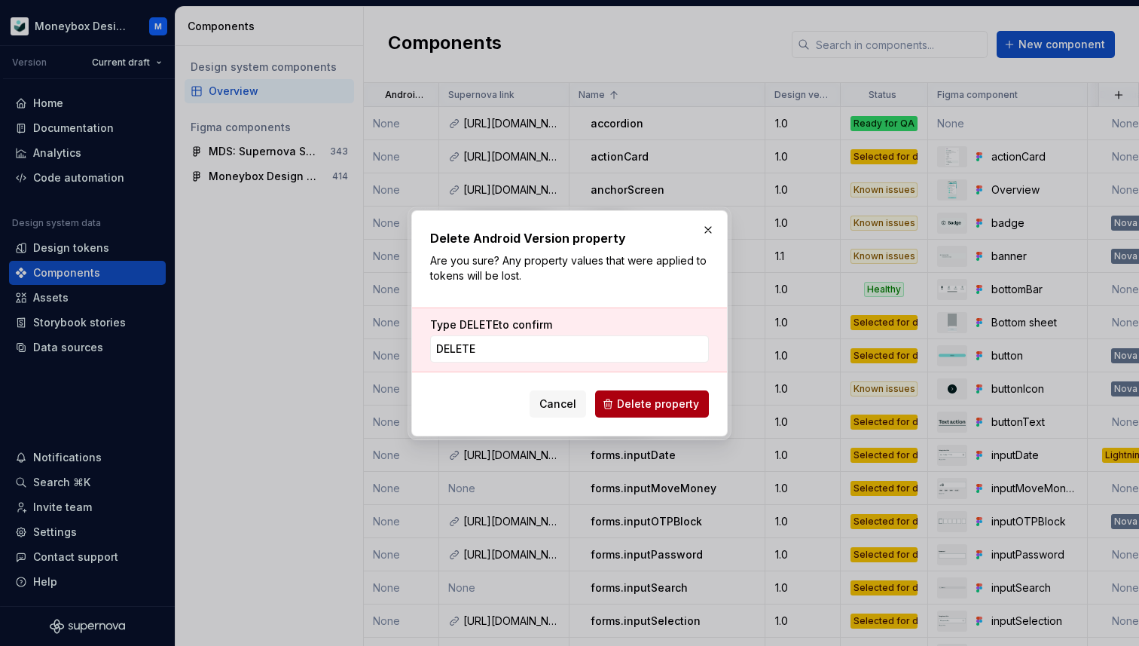
click at [621, 393] on button "Delete property" at bounding box center [652, 403] width 114 height 27
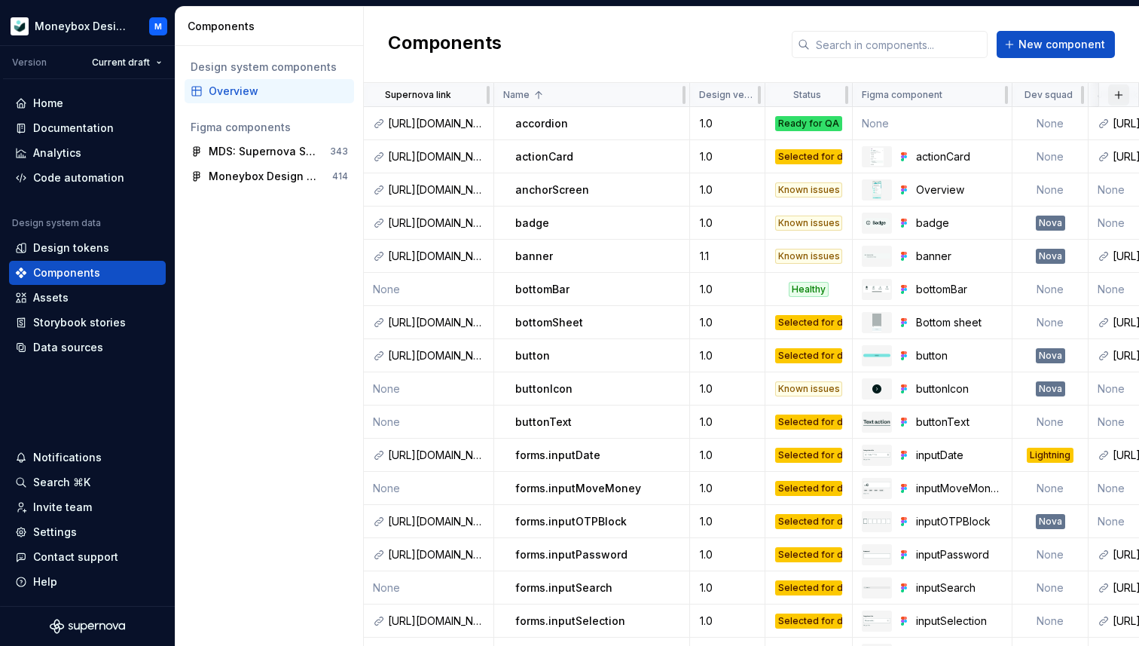
click at [1110, 96] on button "button" at bounding box center [1118, 94] width 21 height 21
click at [1059, 124] on div "New custom property" at bounding box center [1032, 124] width 113 height 15
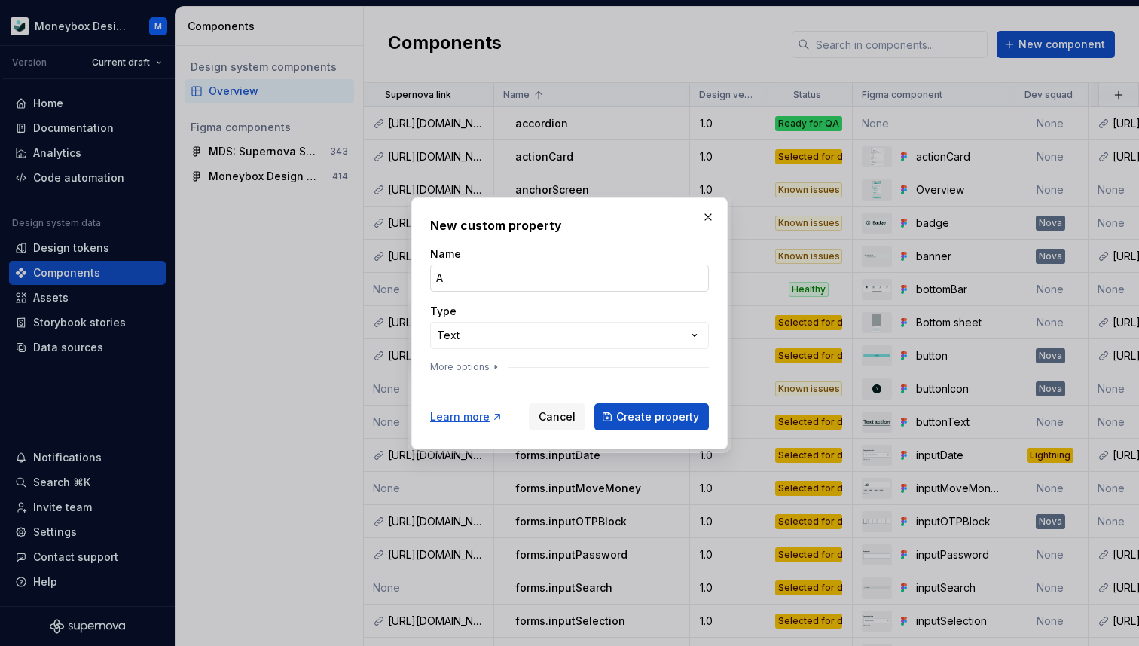
type input "Android Version"
click at [651, 420] on span "Create property" at bounding box center [657, 416] width 83 height 15
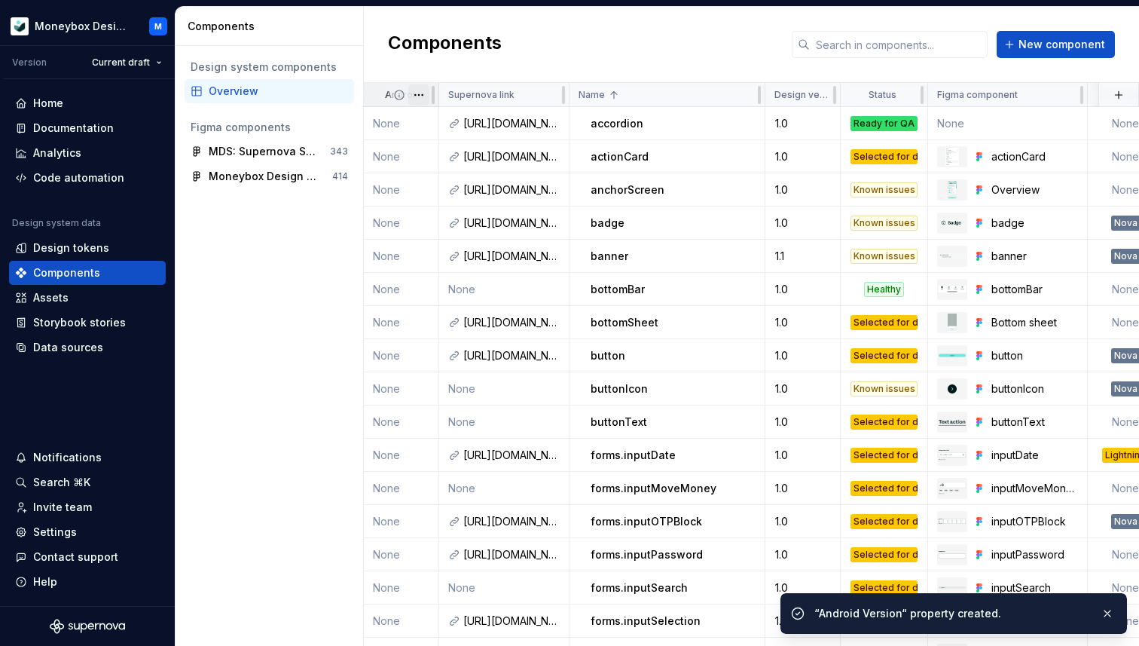
click at [417, 96] on html "Moneybox Design System M Version Current draft Home Documentation Analytics Cod…" at bounding box center [569, 323] width 1139 height 646
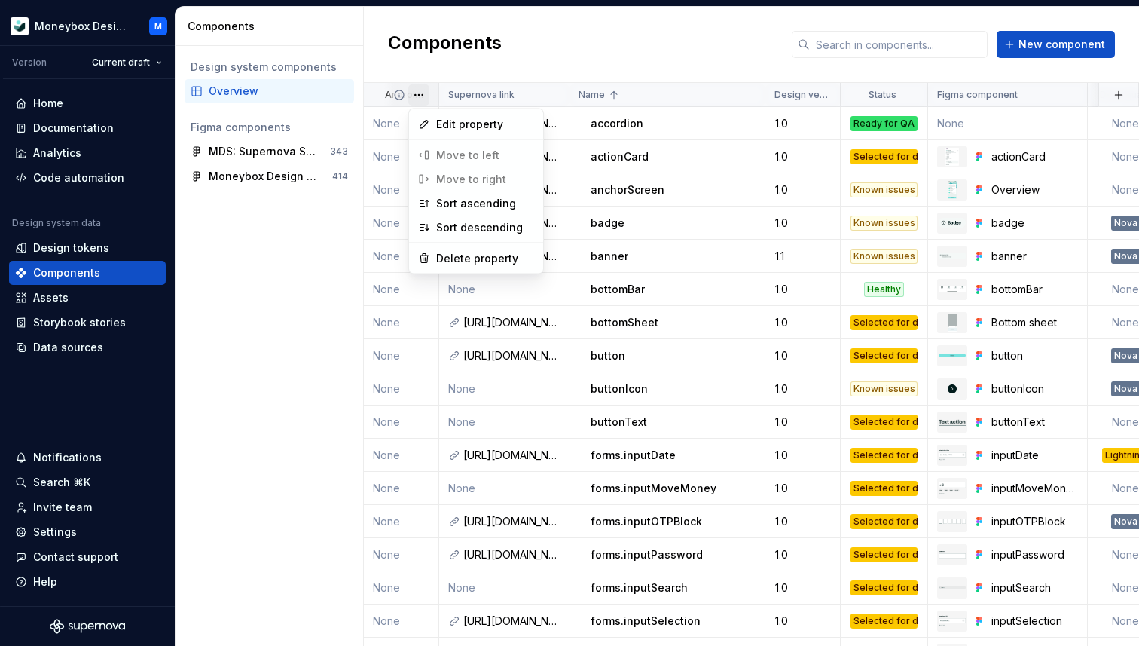
click at [457, 174] on div "Edit property Move to left Move to right Sort ascending Sort descending Delete …" at bounding box center [476, 191] width 136 height 166
click at [463, 178] on div "Edit property Move to left Move to right Sort ascending Sort descending Delete …" at bounding box center [476, 191] width 136 height 166
click at [381, 95] on html "Moneybox Design System M Version Current draft Home Documentation Analytics Cod…" at bounding box center [569, 323] width 1139 height 646
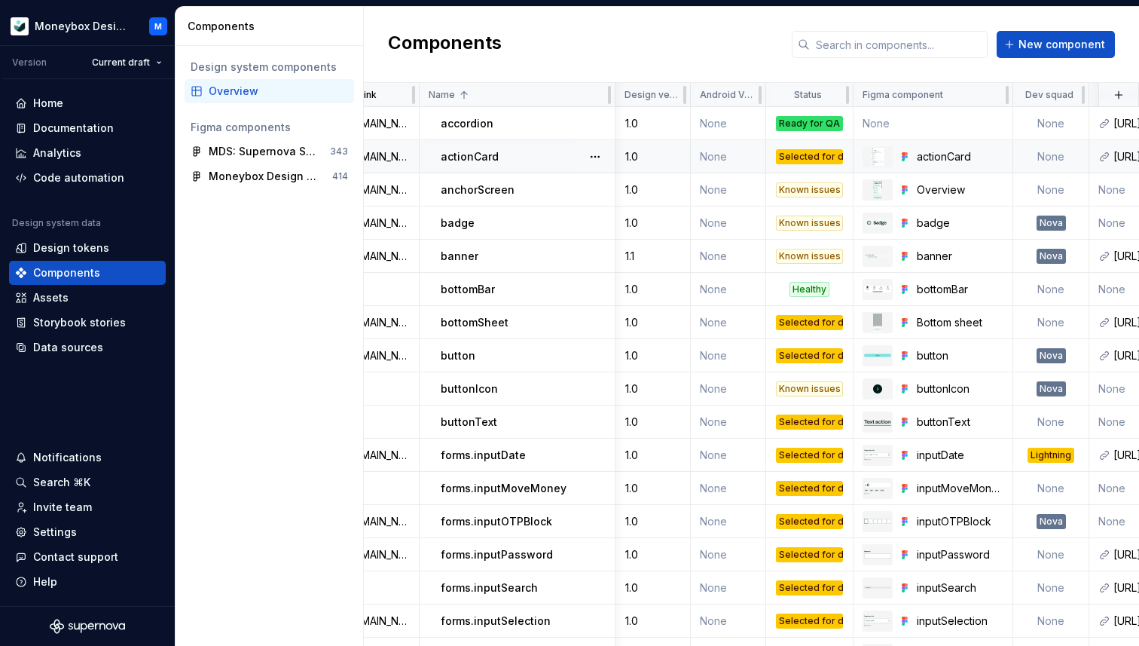
scroll to position [0, 73]
click at [1110, 91] on button "button" at bounding box center [1118, 94] width 21 height 21
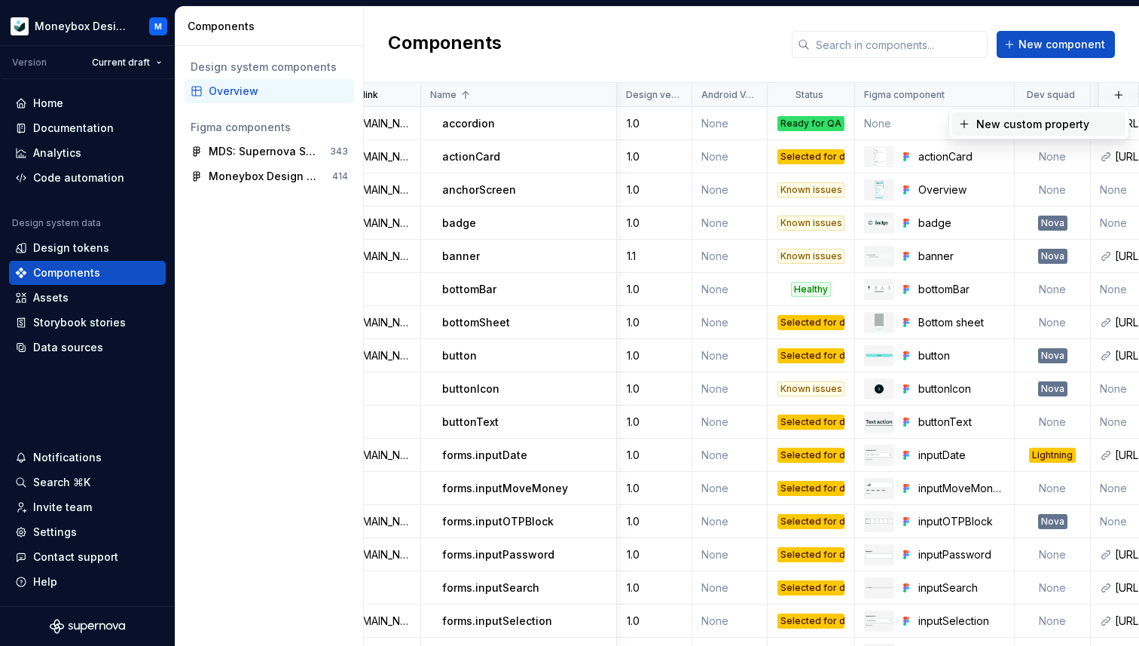
click at [1040, 128] on div "New custom property" at bounding box center [1032, 124] width 113 height 15
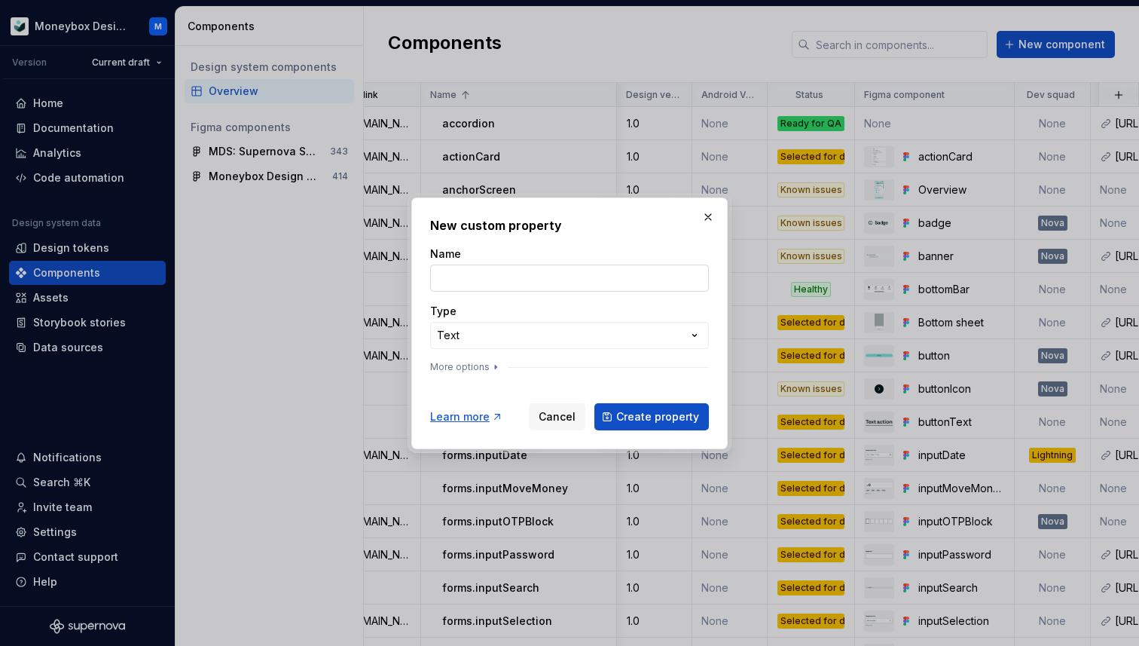
click at [450, 275] on input "Name" at bounding box center [569, 277] width 279 height 27
type input "IOS version"
click at [627, 414] on span "Create property" at bounding box center [657, 416] width 83 height 15
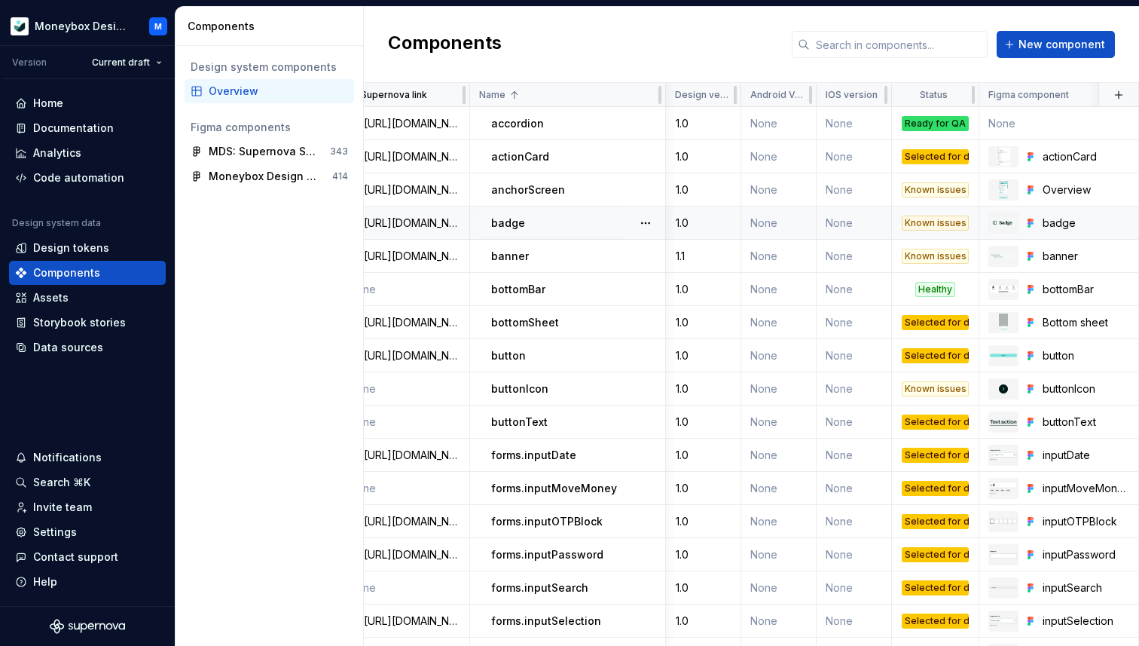
scroll to position [0, 0]
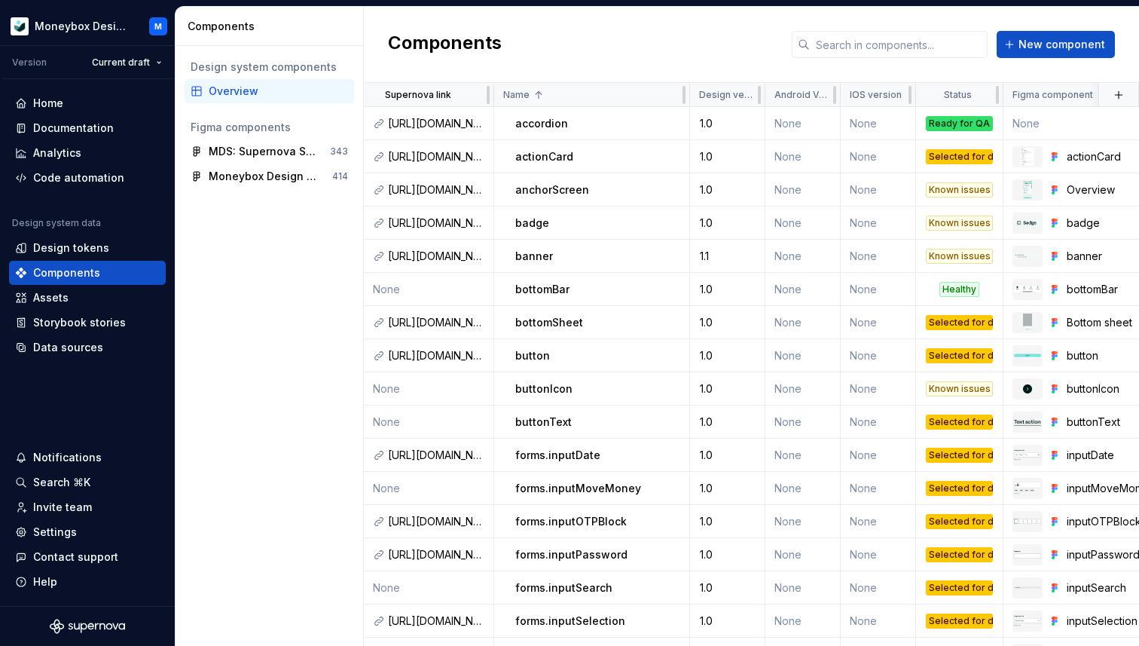
drag, startPoint x: 374, startPoint y: 99, endPoint x: 191, endPoint y: 2, distance: 207.6
